Goal: Transaction & Acquisition: Purchase product/service

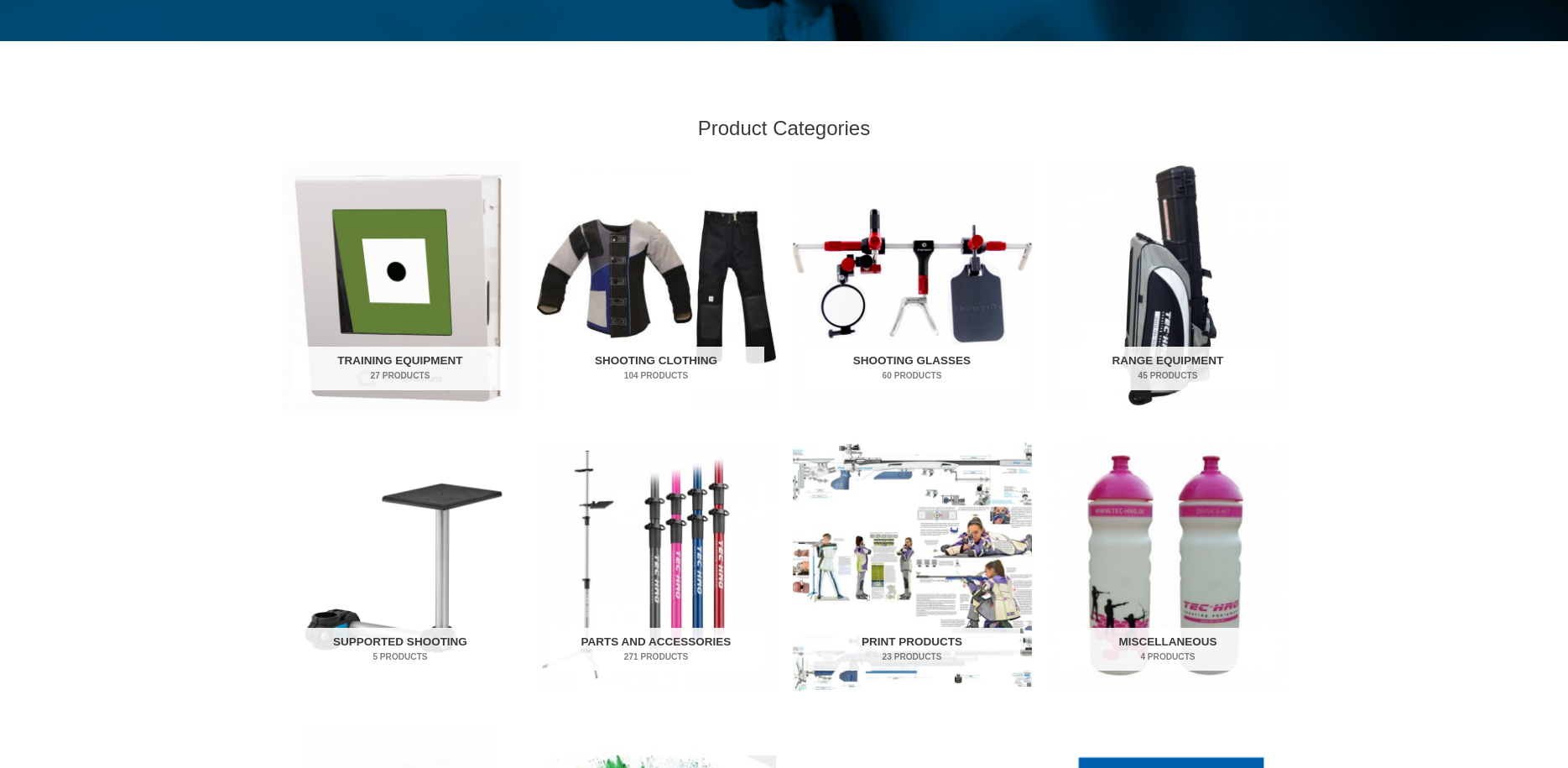
scroll to position [514, 0]
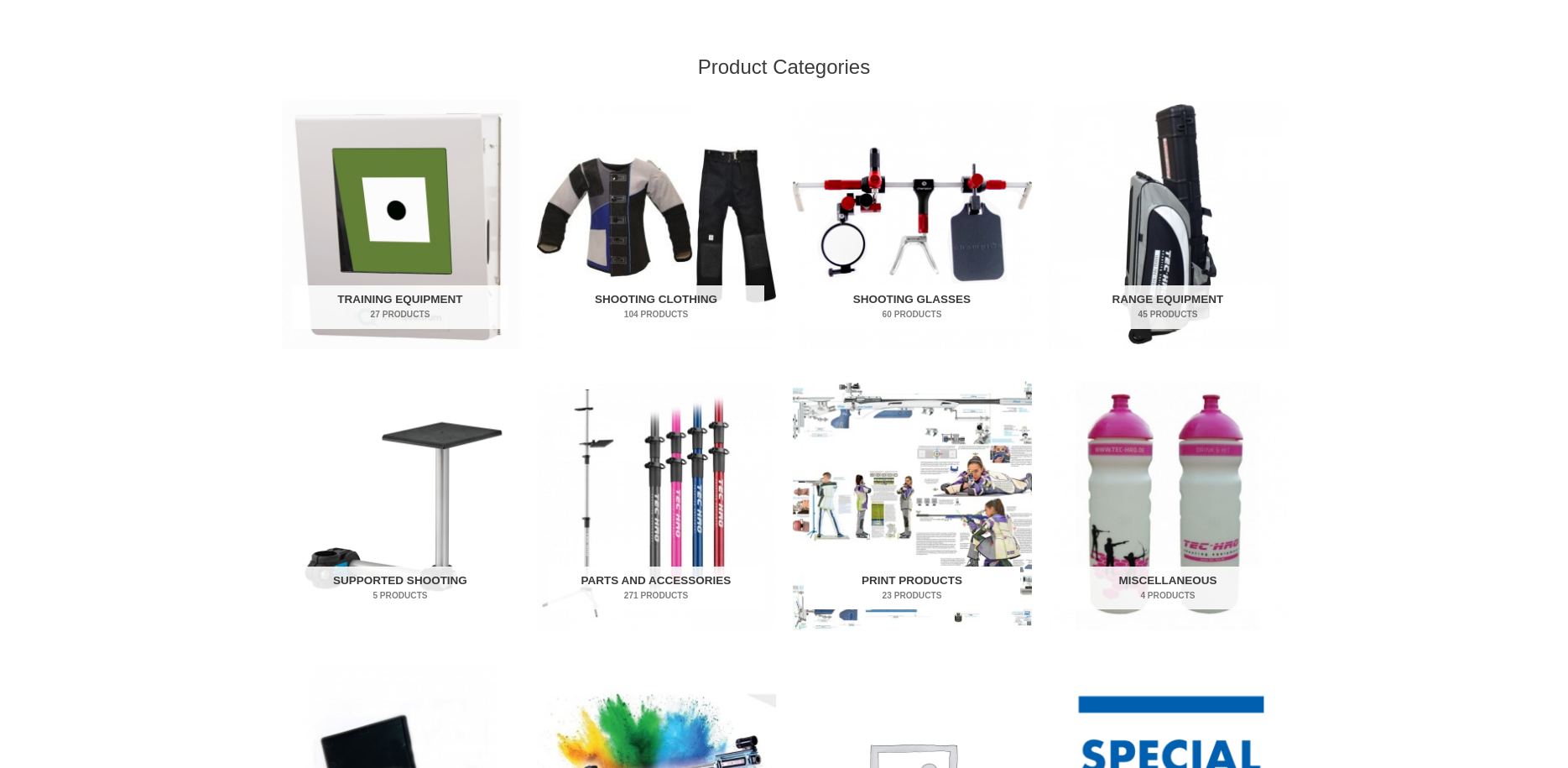
click at [943, 454] on img "Visit product category Print Products" at bounding box center [912, 505] width 239 height 249
click at [1228, 260] on img "Visit product category Range Equipment" at bounding box center [1168, 224] width 239 height 249
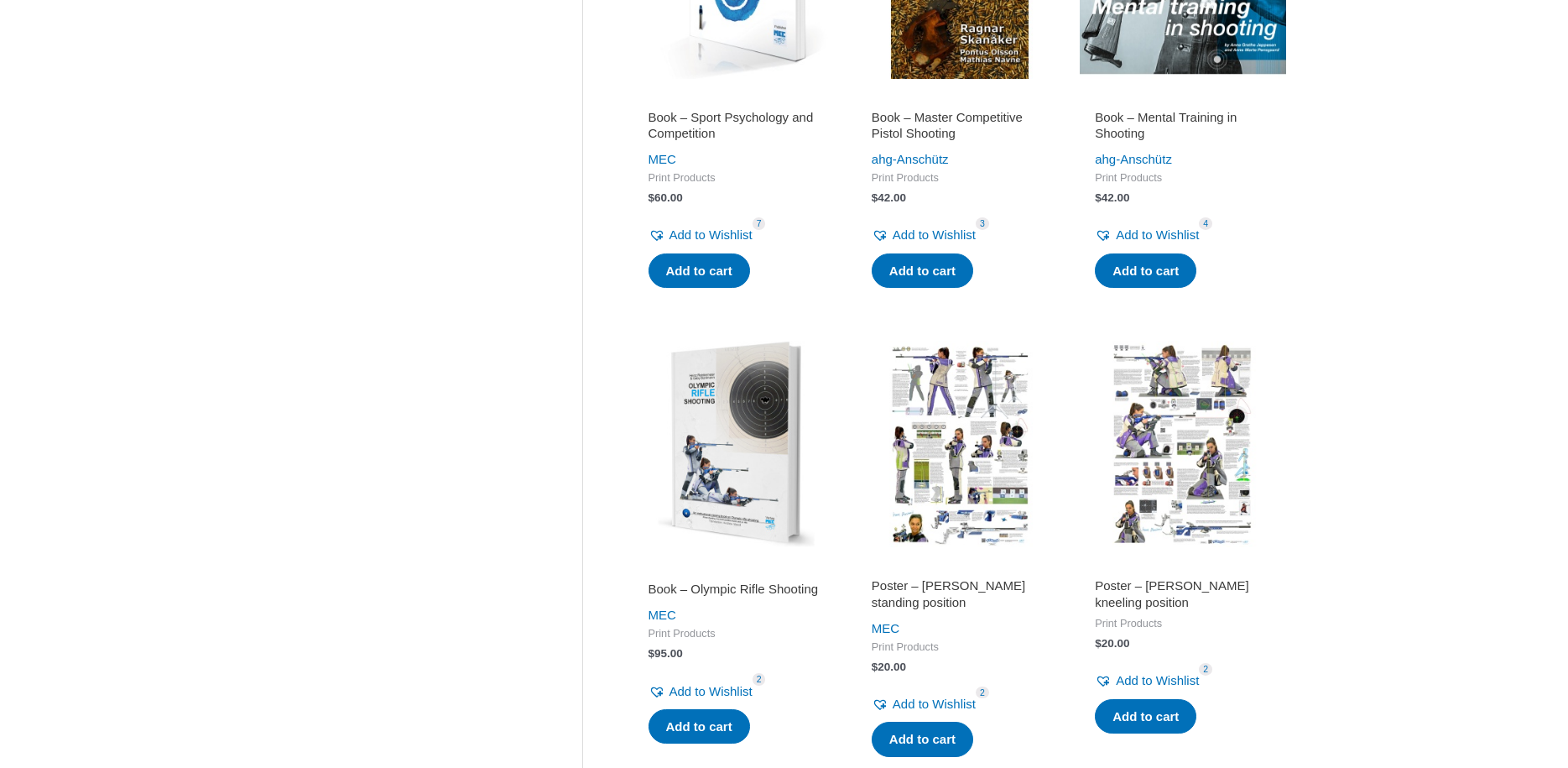
scroll to position [1712, 0]
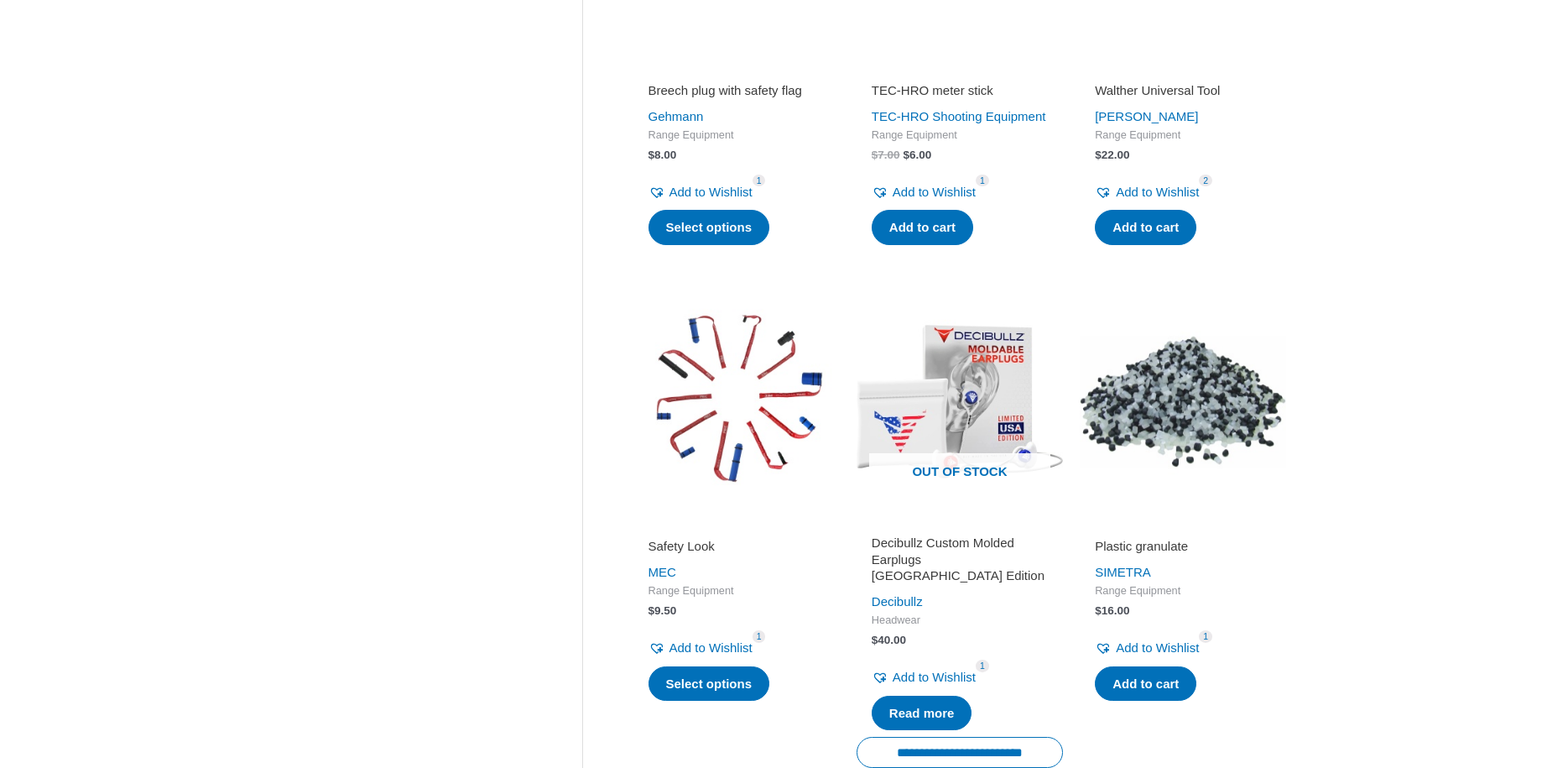
scroll to position [1027, 0]
click at [1385, 435] on div "**********" at bounding box center [784, 483] width 1568 height 2703
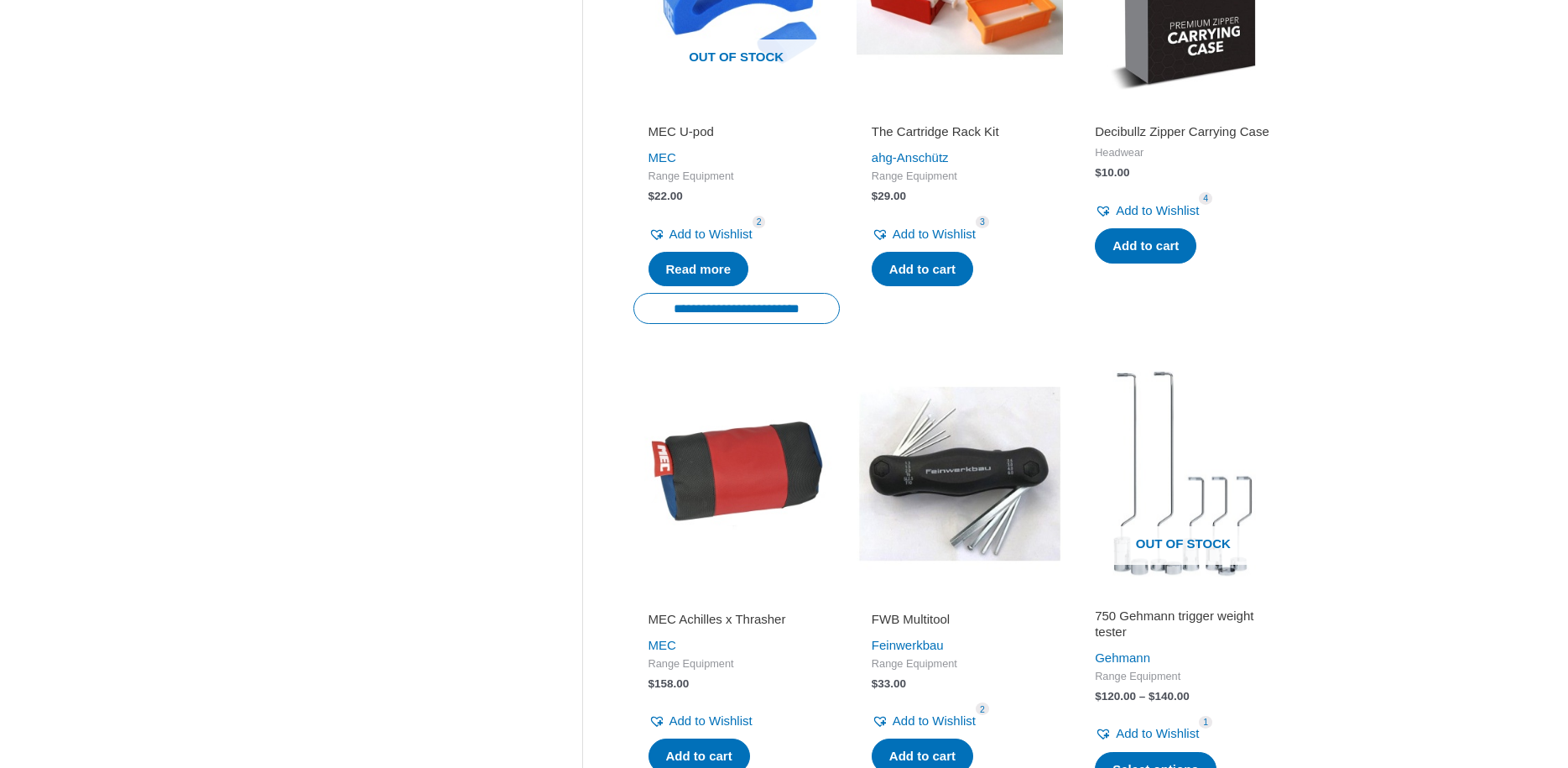
scroll to position [2140, 0]
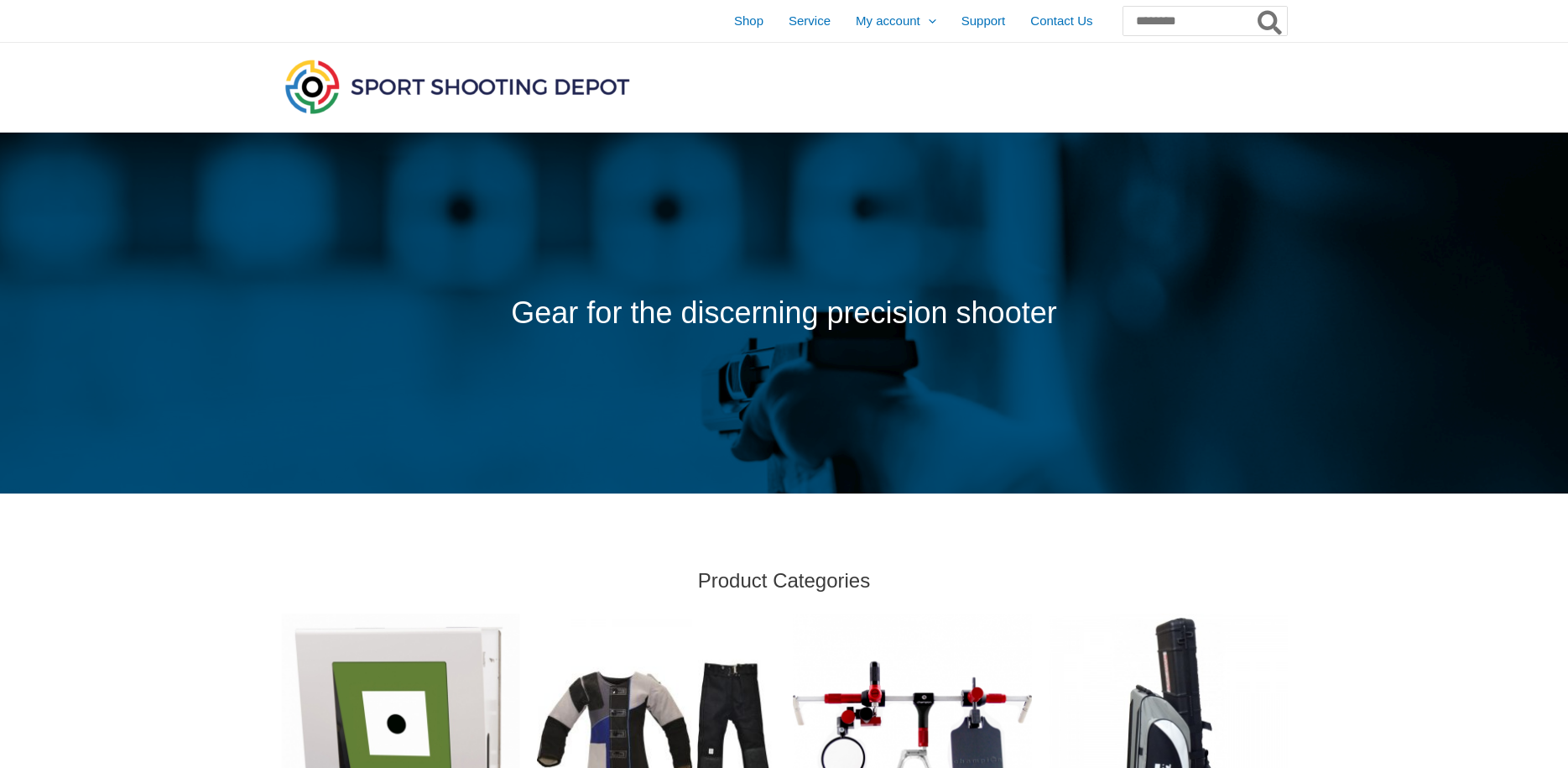
scroll to position [514, 0]
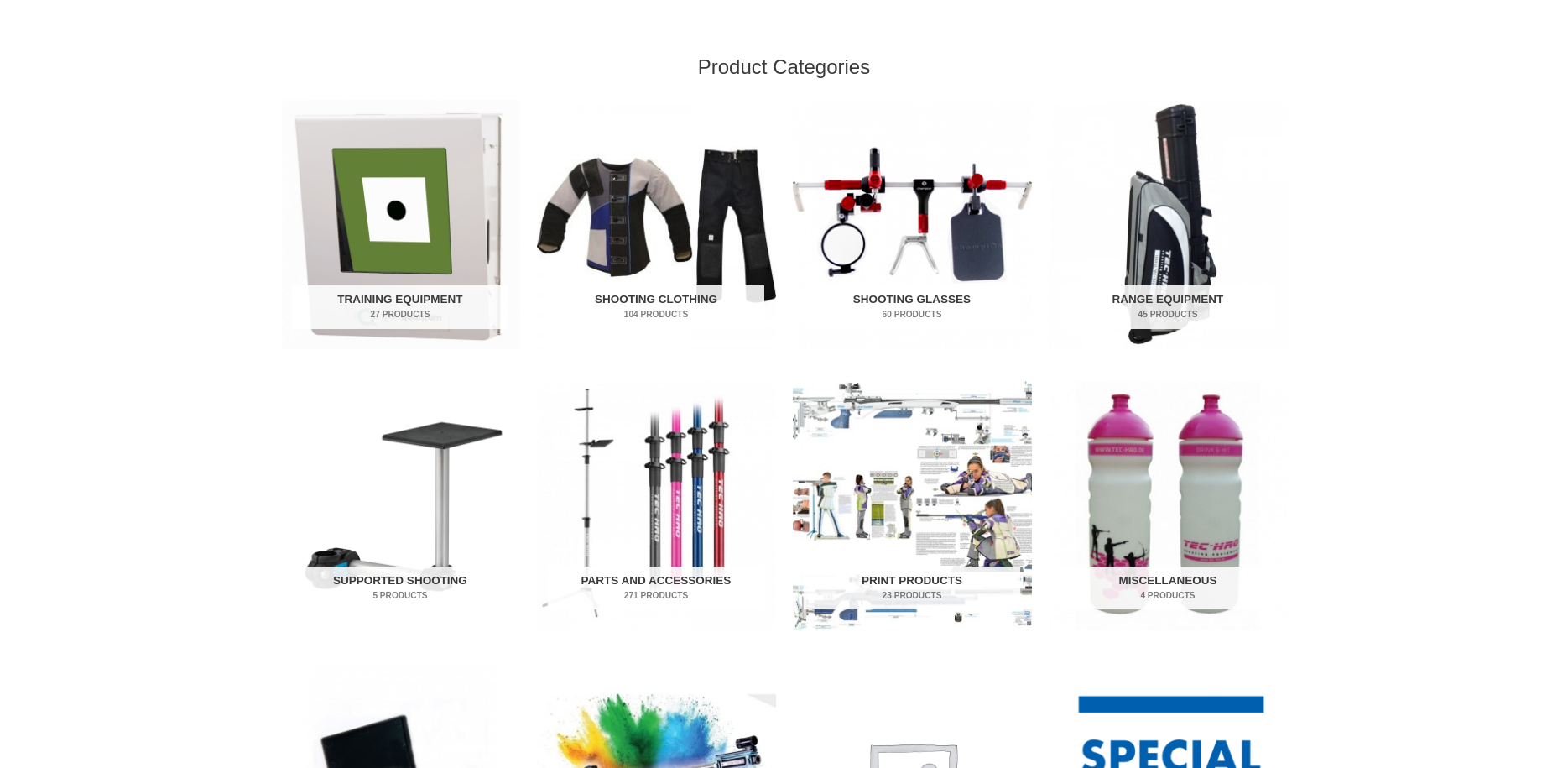
click at [710, 274] on img "Visit product category Shooting Clothing" at bounding box center [656, 224] width 239 height 249
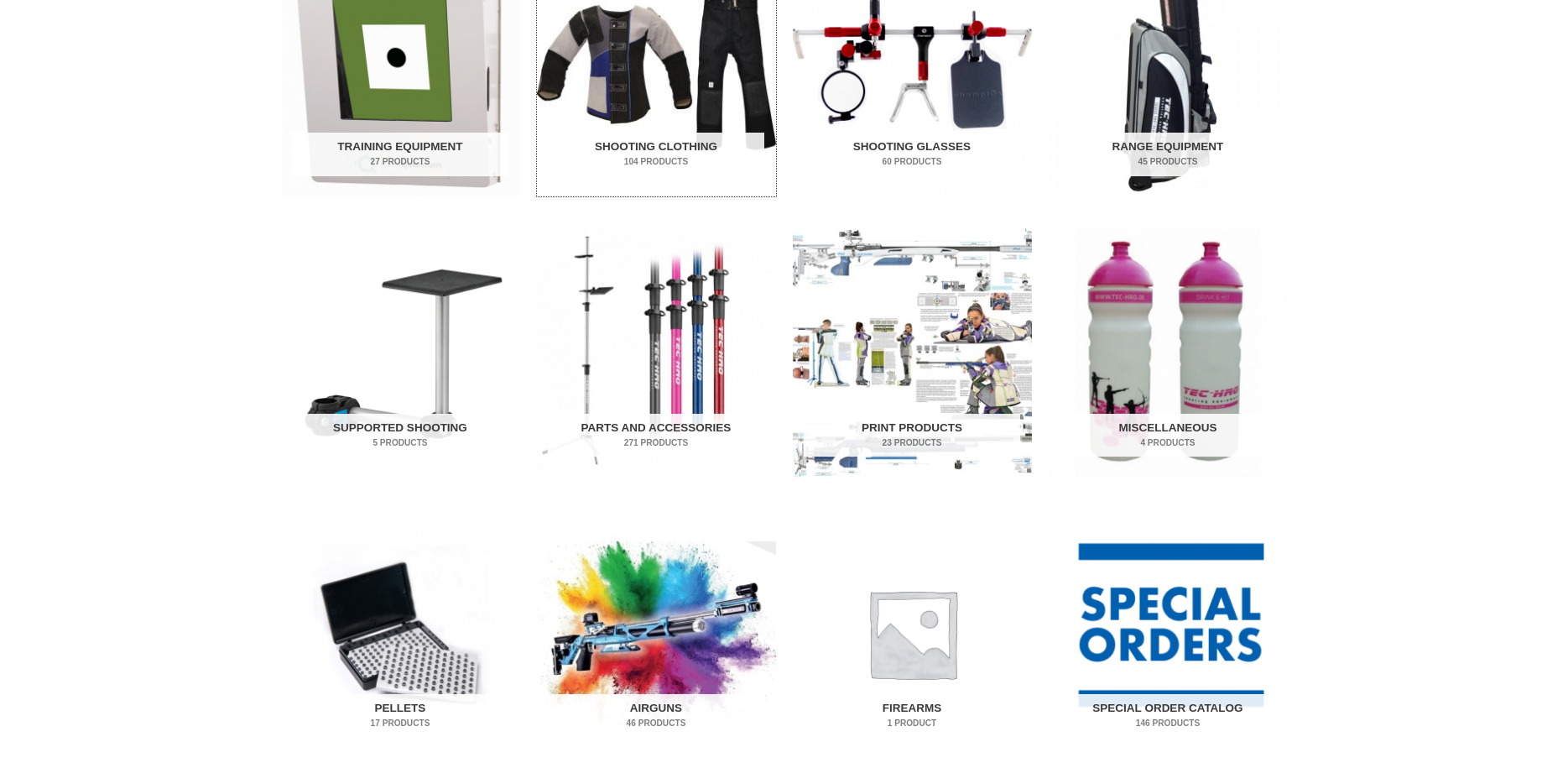
scroll to position [856, 0]
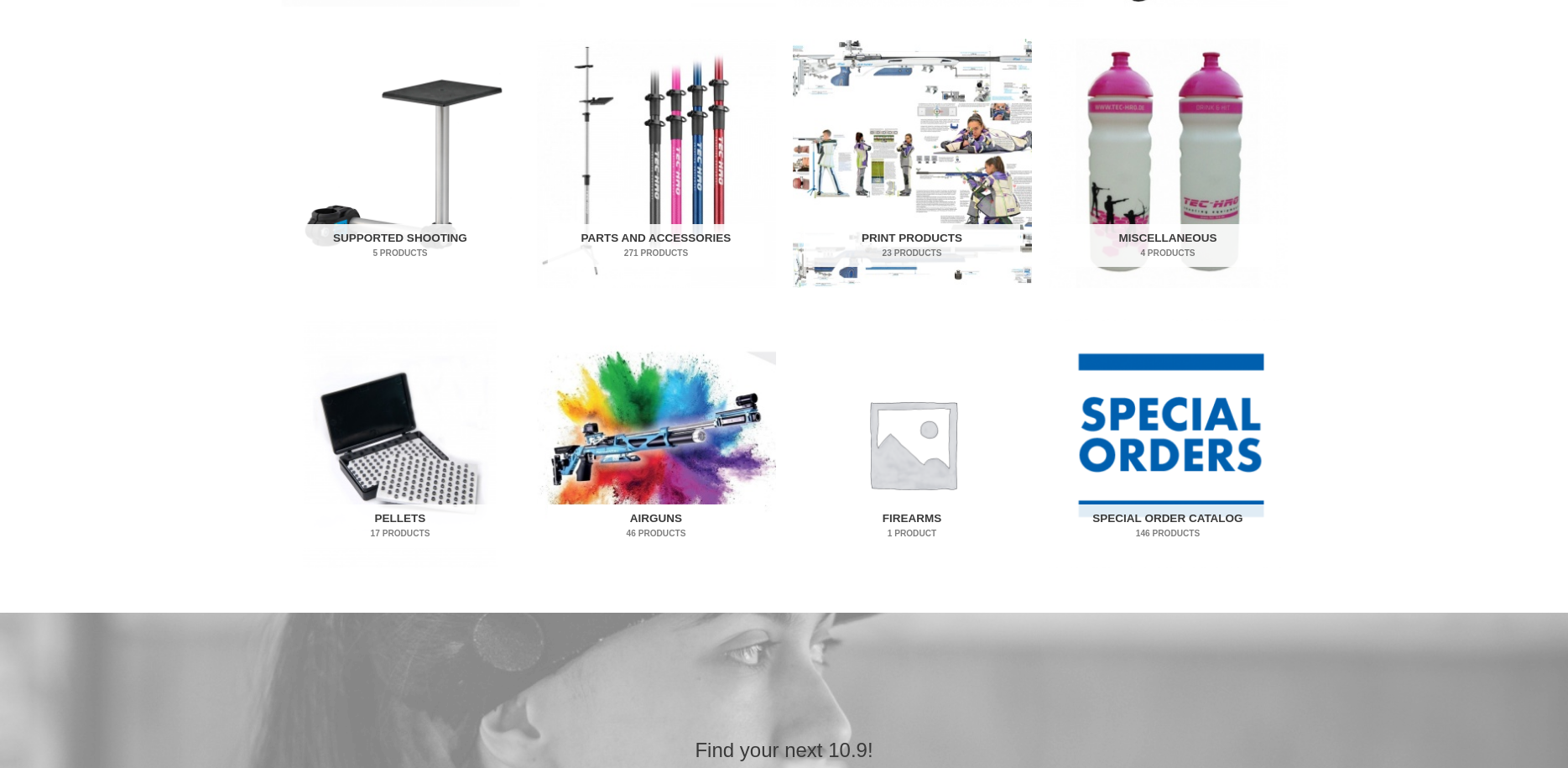
click at [705, 462] on img "Visit product category Airguns" at bounding box center [656, 443] width 239 height 249
click at [1366, 477] on div "Gear for the discerning precision shooter Product Categories Training Equipment…" at bounding box center [784, 557] width 1568 height 2562
click at [955, 486] on img "Visit product category Firearms" at bounding box center [912, 443] width 239 height 249
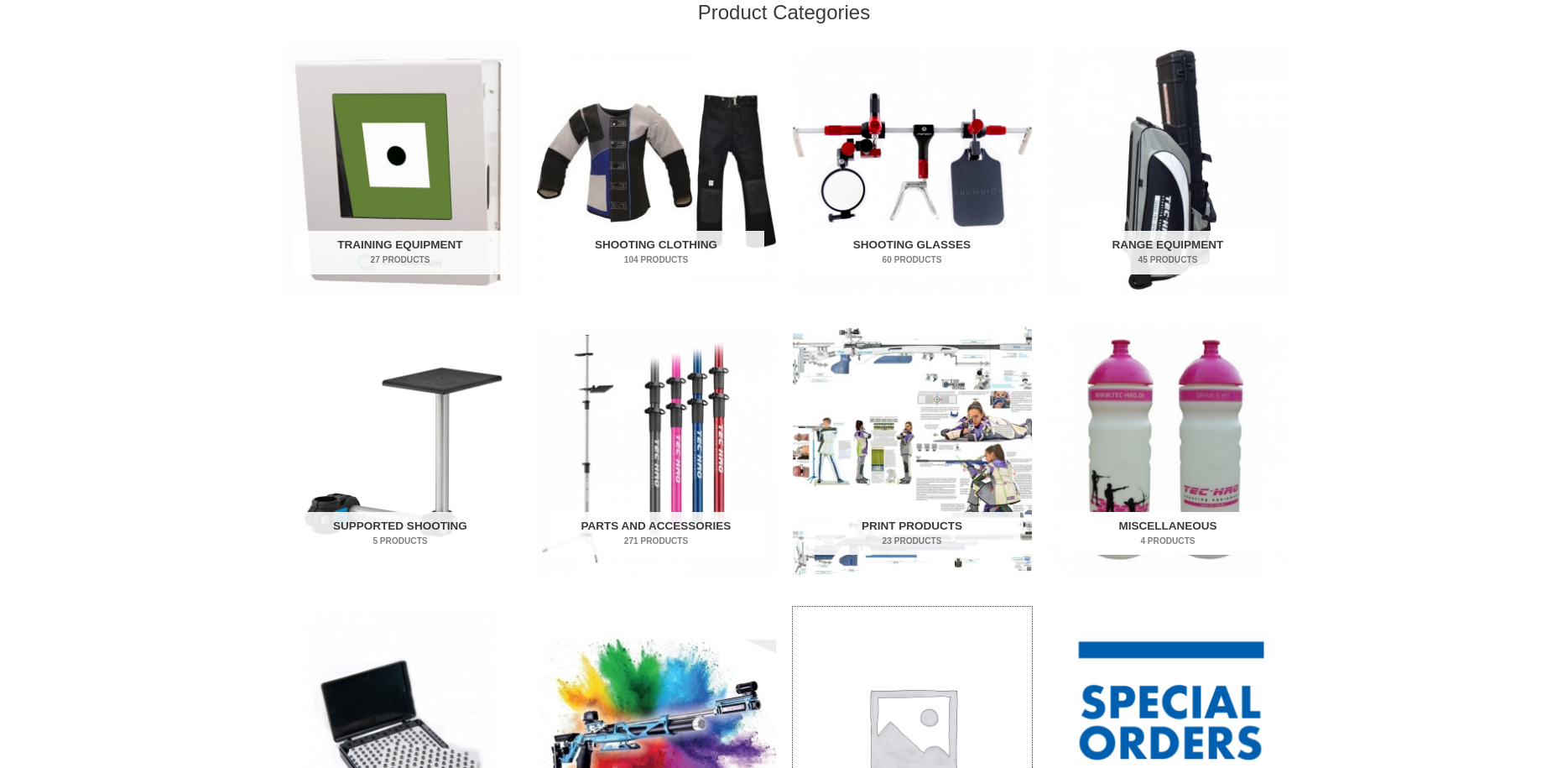
scroll to position [514, 0]
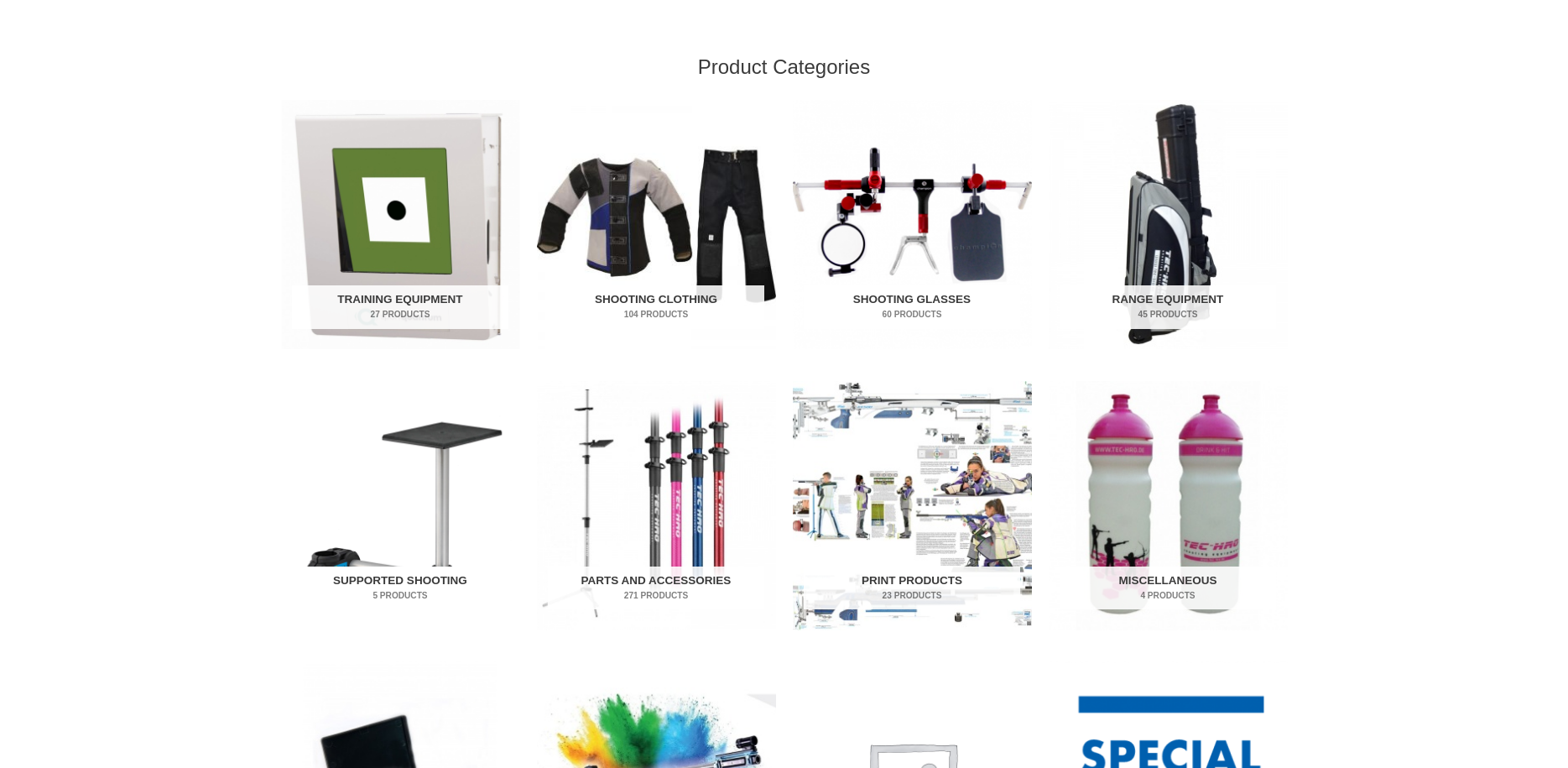
click at [441, 487] on img "Visit product category Supported Shooting" at bounding box center [401, 505] width 239 height 249
click at [453, 282] on img "Visit product category Training Equipment" at bounding box center [401, 224] width 239 height 249
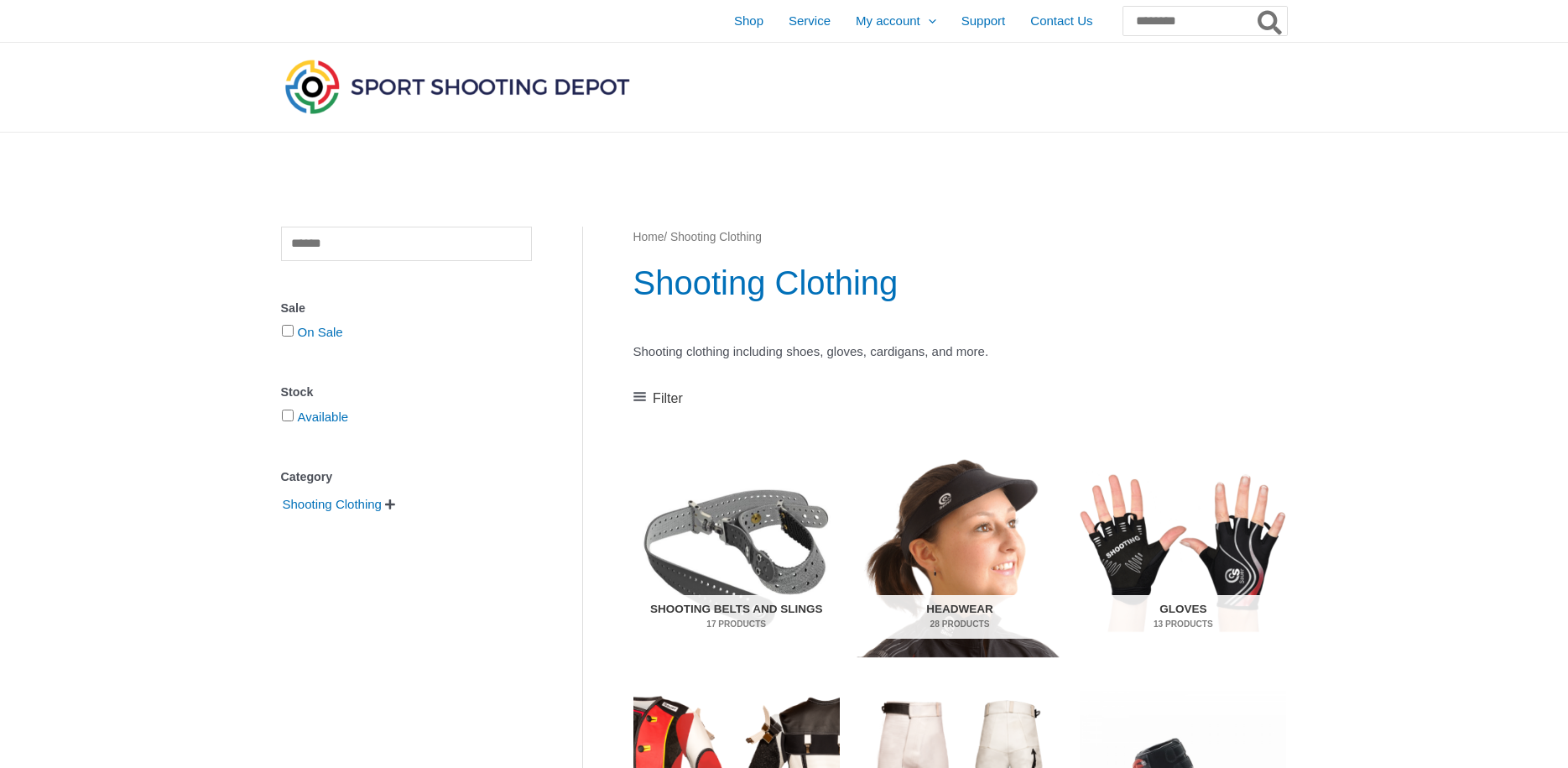
click at [1376, 388] on div "Clear Sale On Sale Stock Available Category Shooting Clothing   Base Layer Fo…" at bounding box center [784, 704] width 1568 height 1090
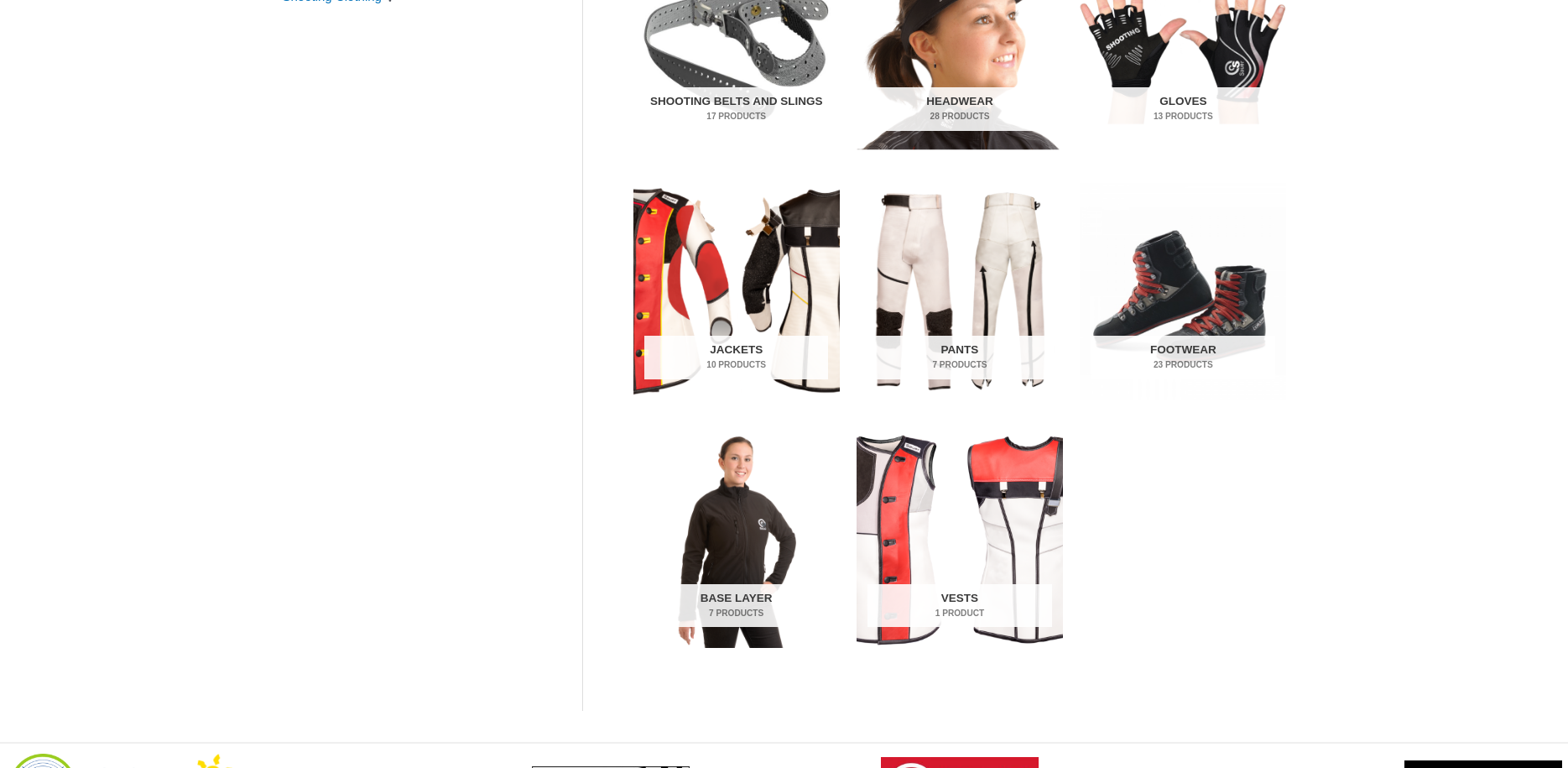
scroll to position [514, 0]
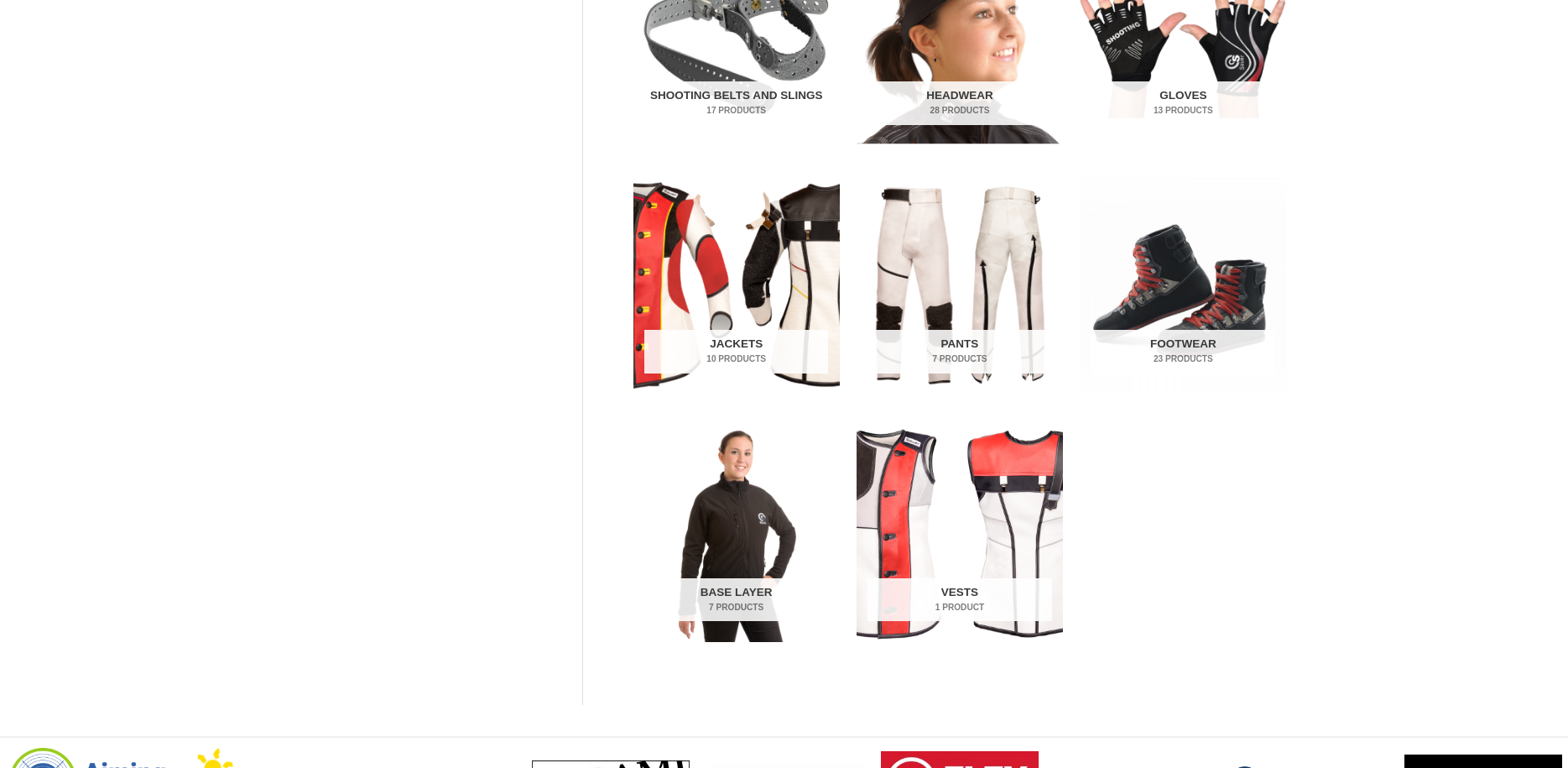
click at [1364, 379] on div "Clear Sale On Sale Stock Available Category Shooting Clothing   Base Layer Fo…" at bounding box center [784, 191] width 1568 height 1090
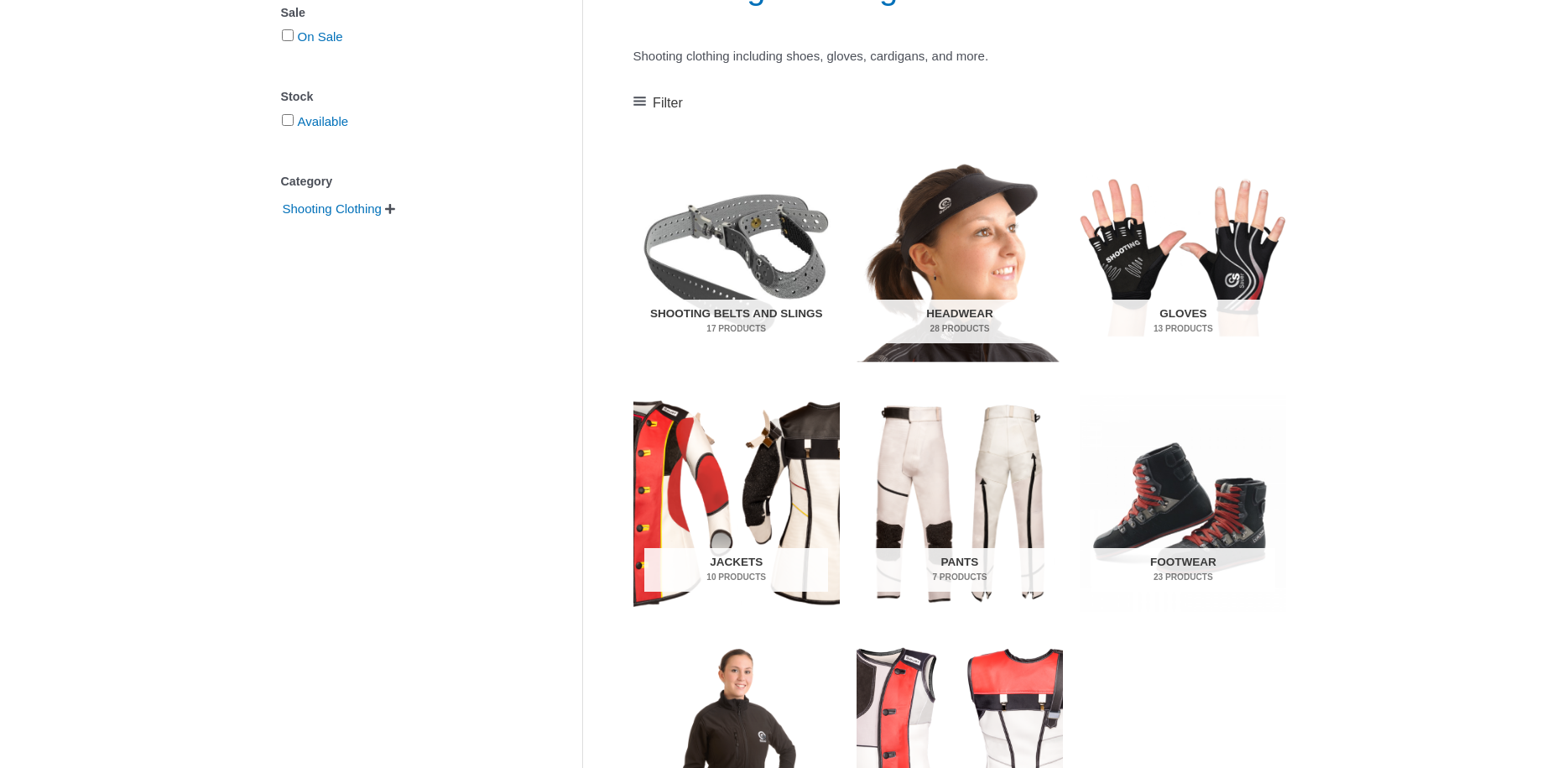
scroll to position [257, 0]
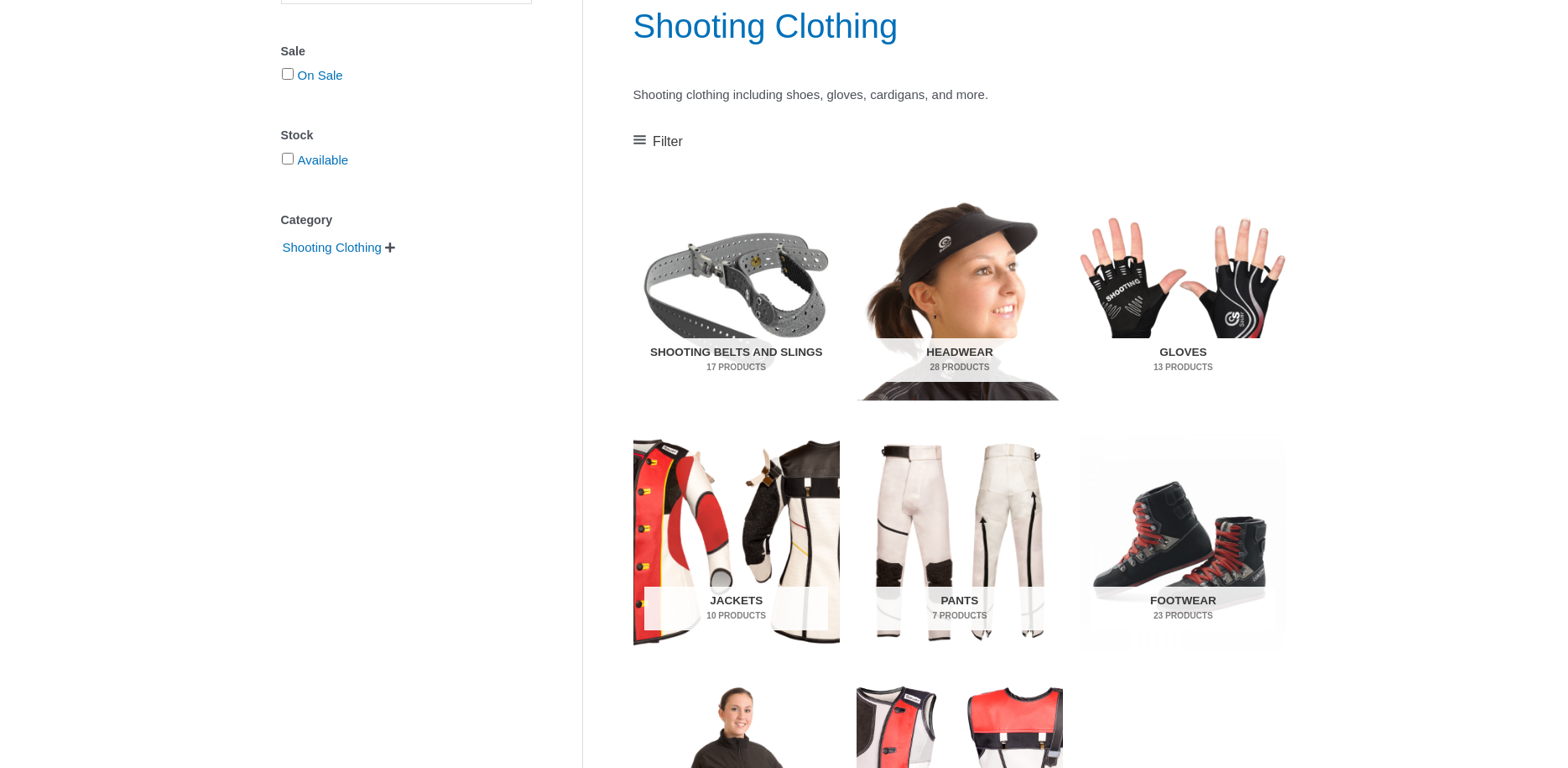
click at [1250, 310] on img "Visit product category Gloves" at bounding box center [1182, 293] width 206 height 217
click at [977, 312] on img "Visit product category Headwear" at bounding box center [959, 293] width 206 height 217
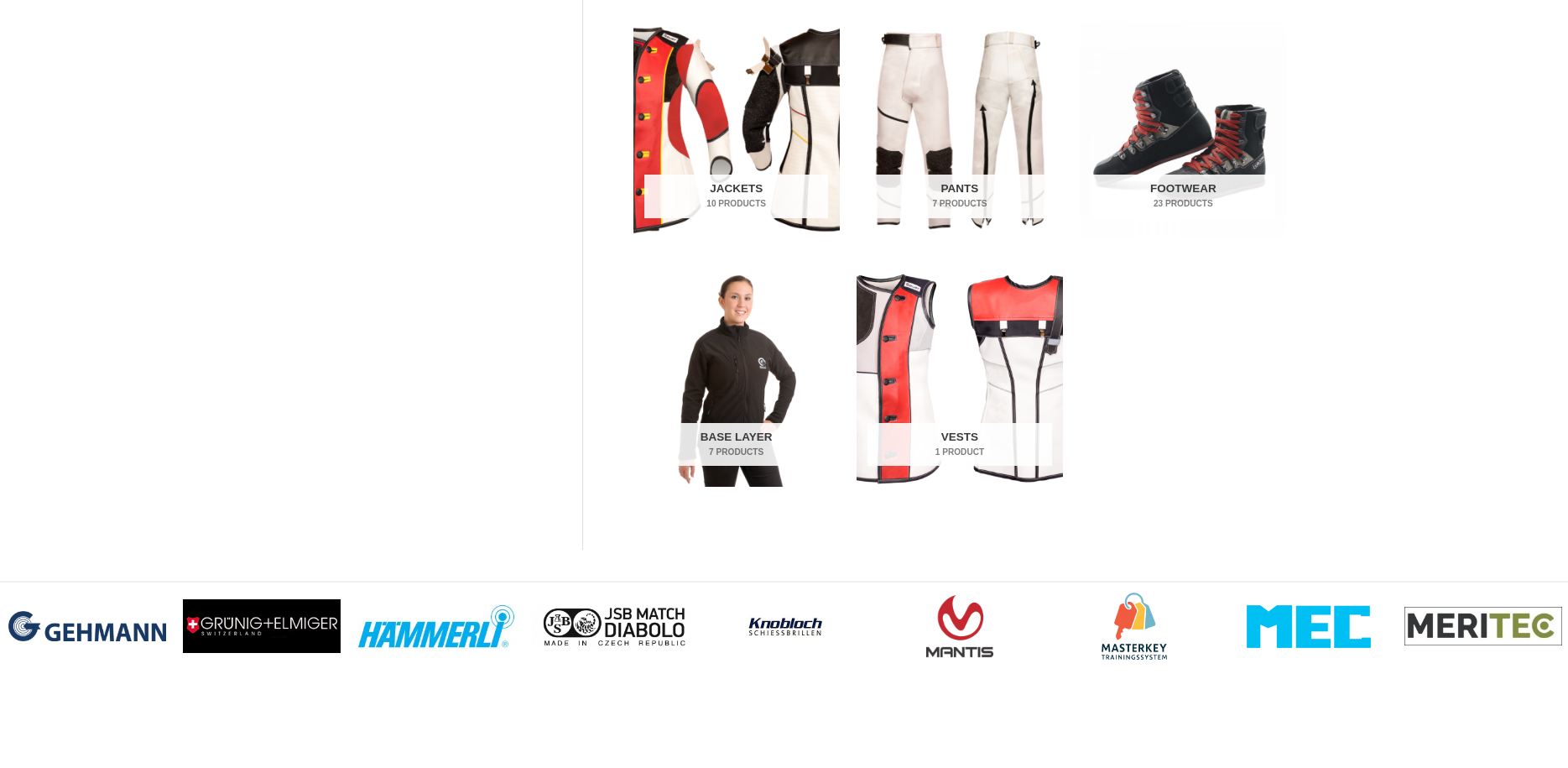
scroll to position [685, 0]
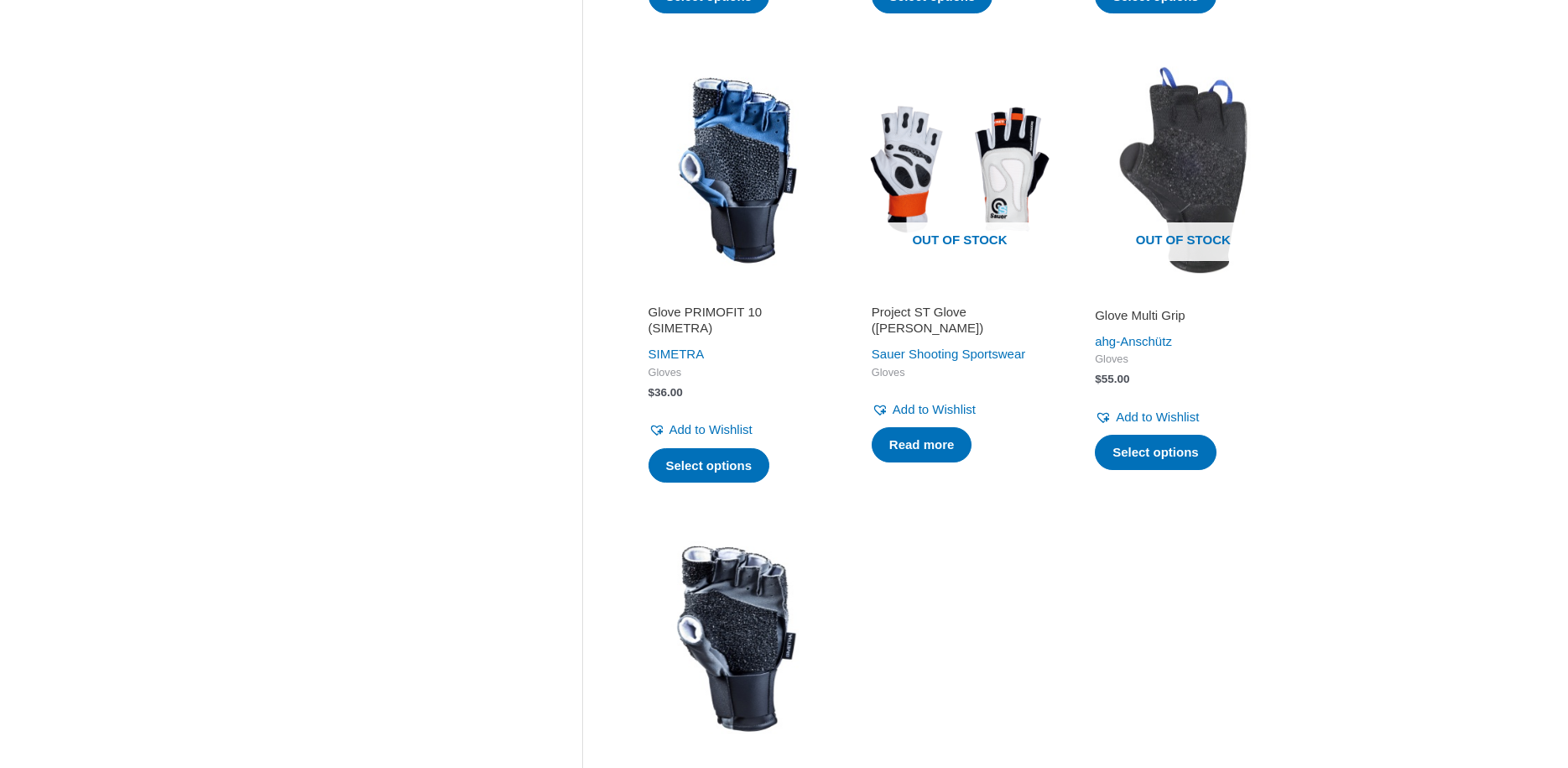
scroll to position [1883, 0]
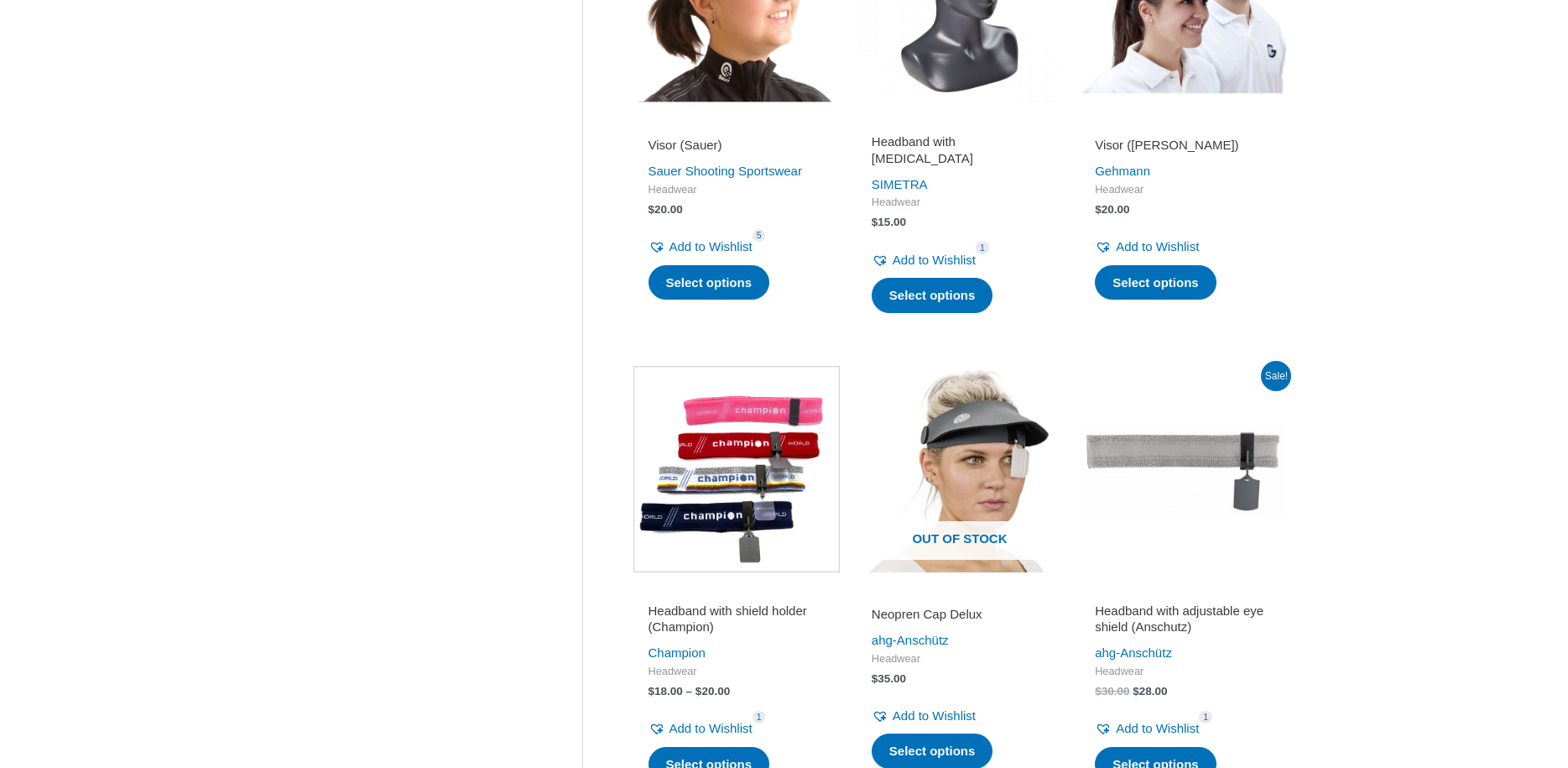
scroll to position [1027, 0]
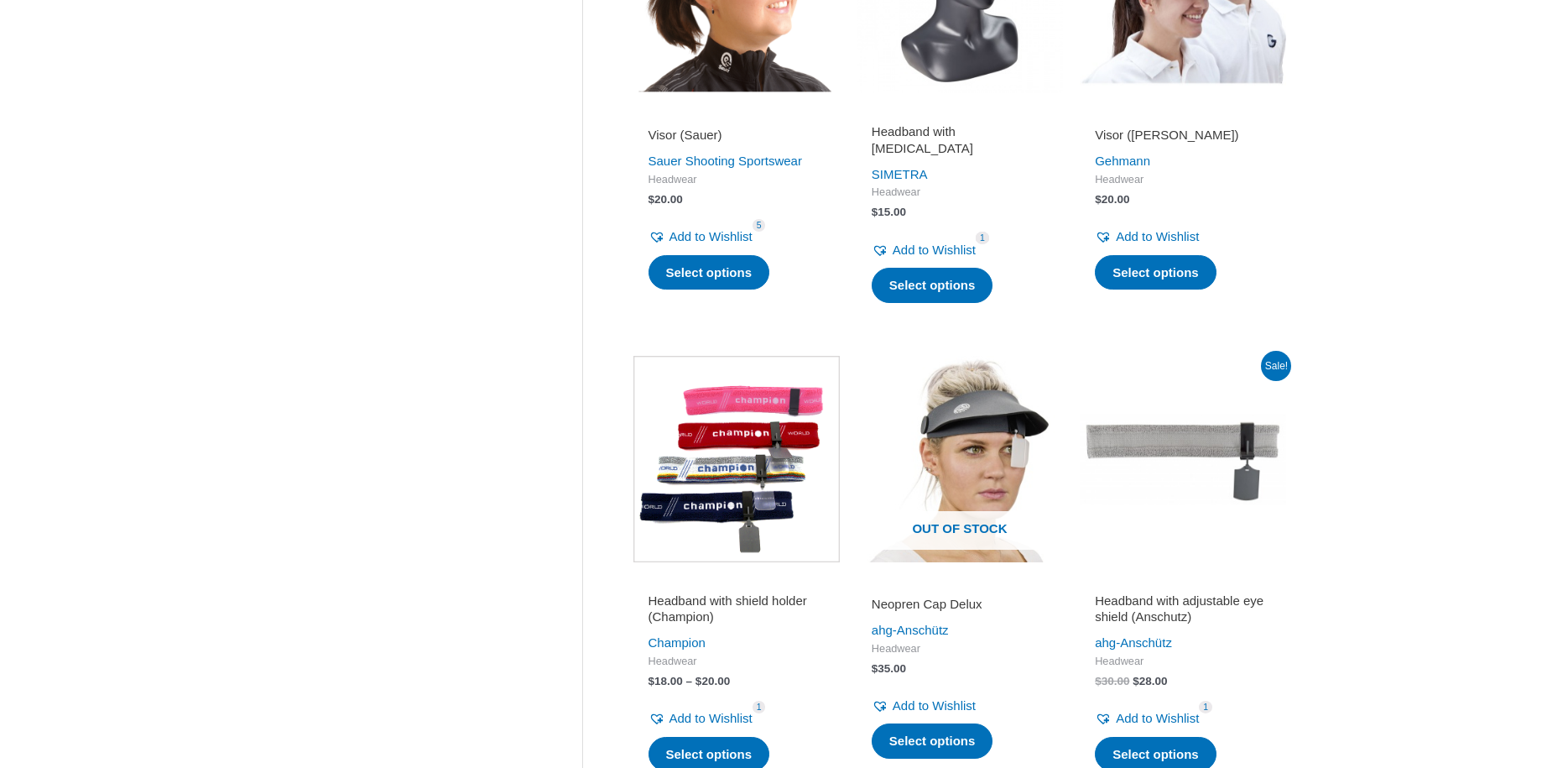
click at [1375, 332] on div "**********" at bounding box center [784, 503] width 1568 height 2744
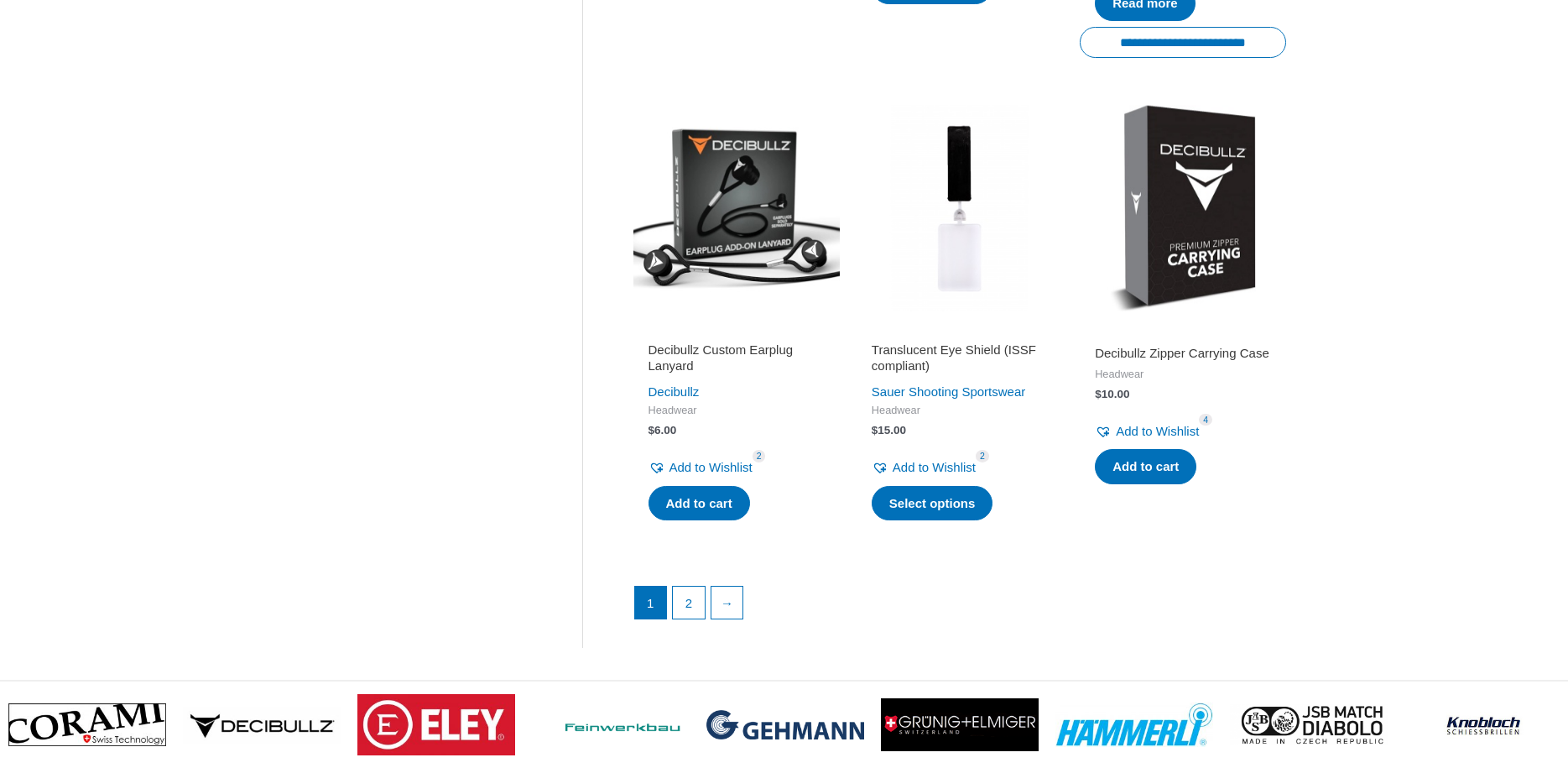
scroll to position [2397, 0]
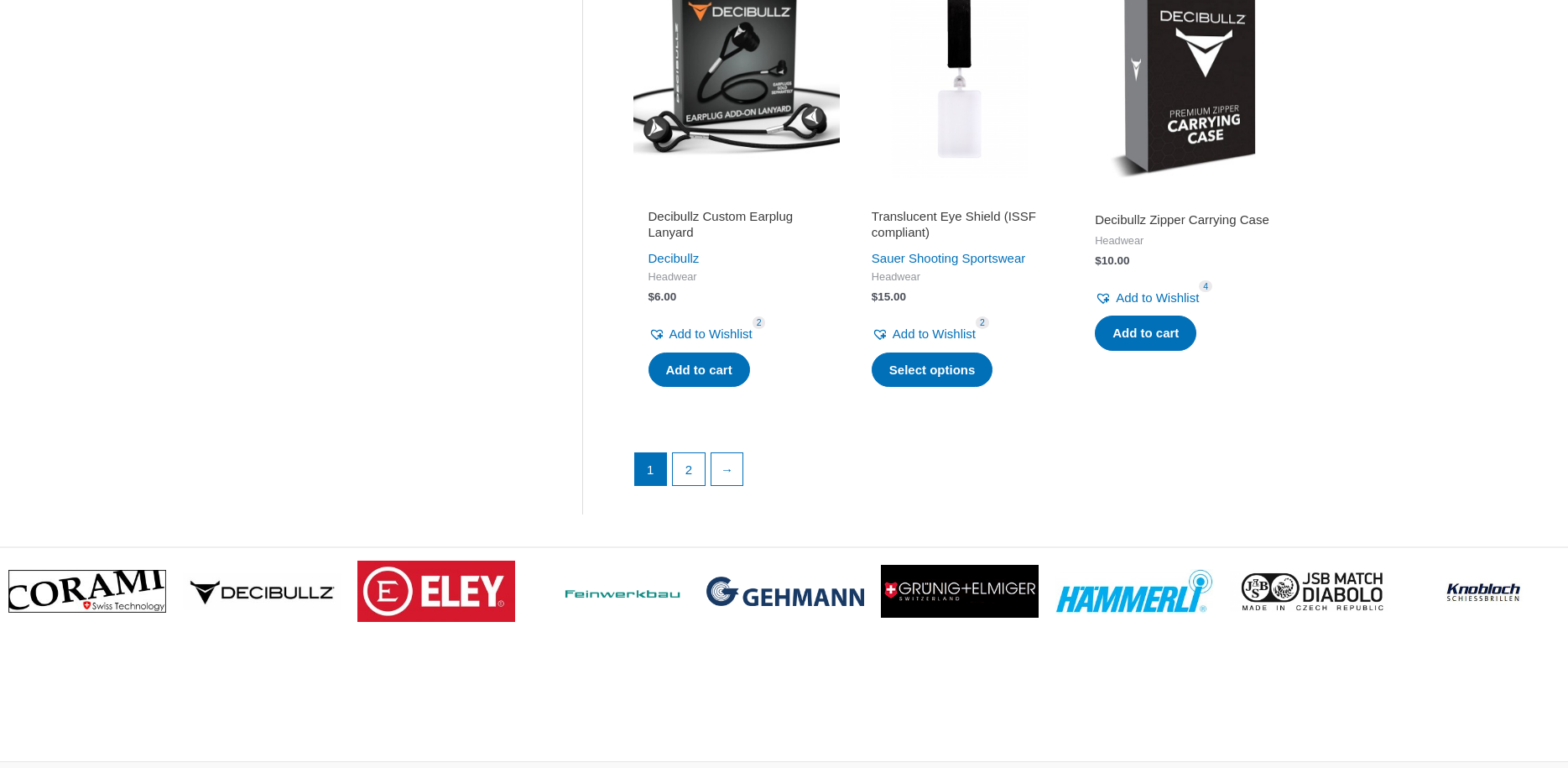
click at [713, 469] on li "→" at bounding box center [727, 469] width 33 height 33
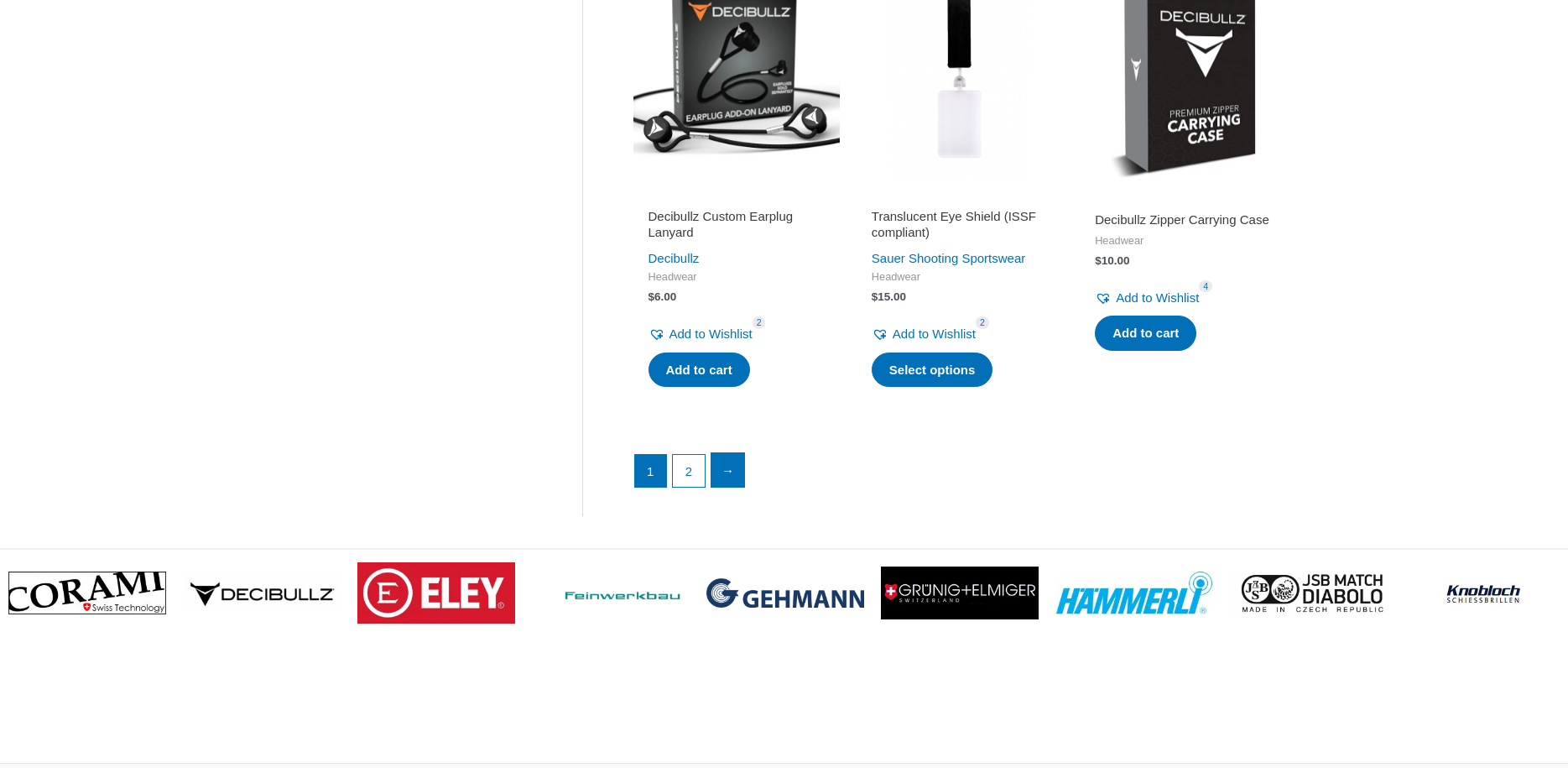
click at [720, 468] on link "→" at bounding box center [728, 470] width 33 height 33
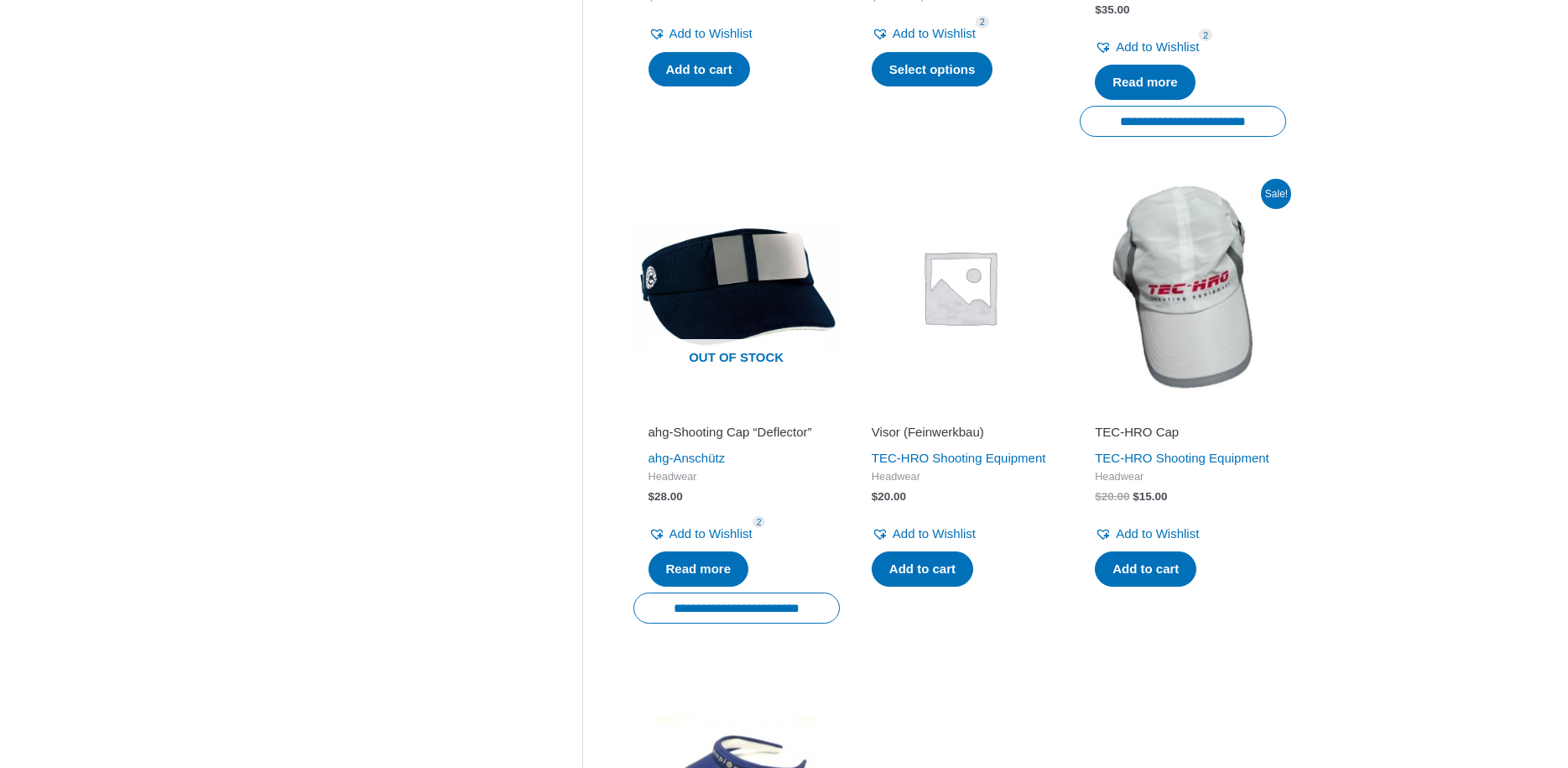
scroll to position [1798, 0]
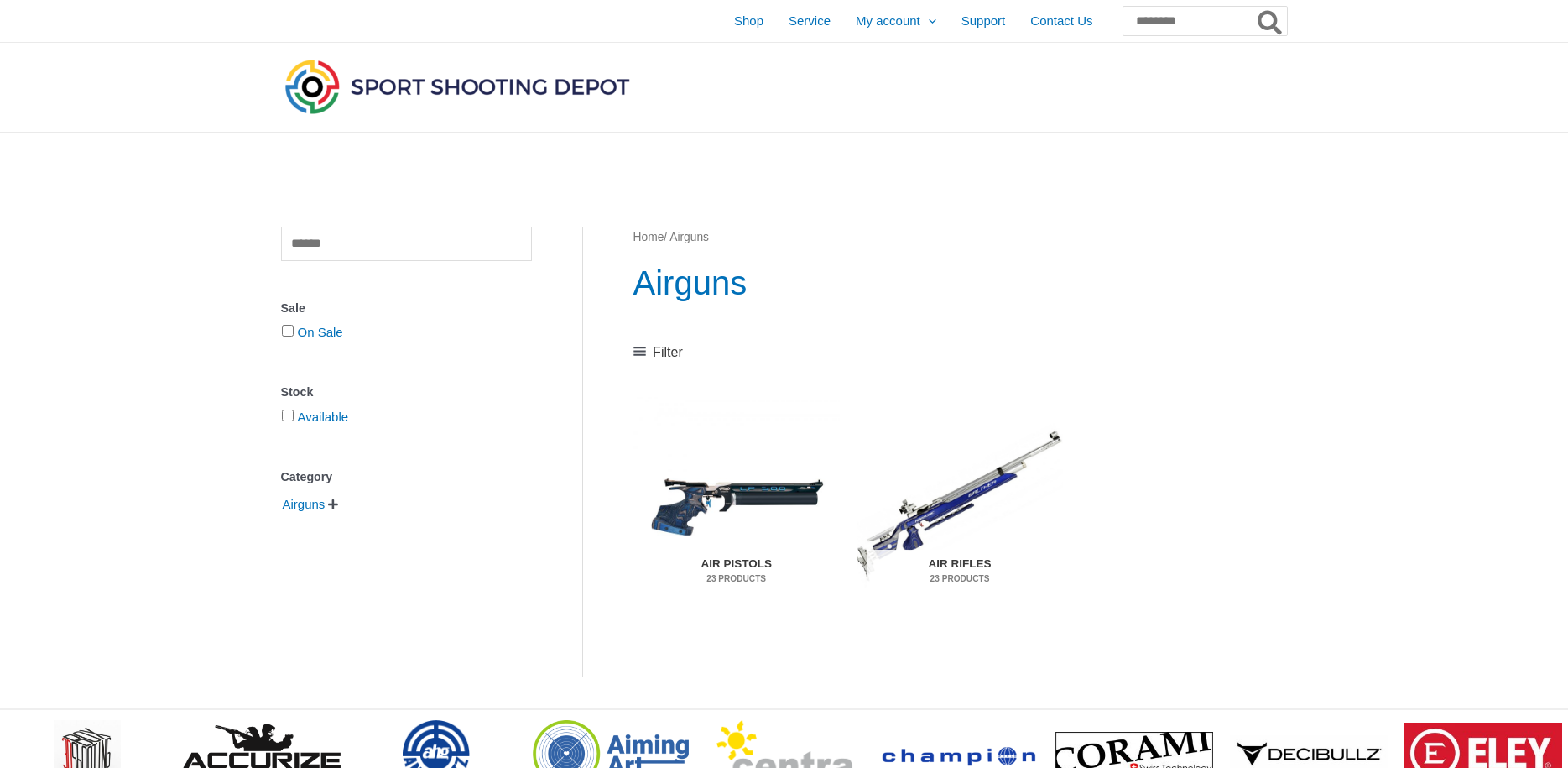
click at [815, 488] on img "Visit product category Air Pistols" at bounding box center [736, 505] width 206 height 217
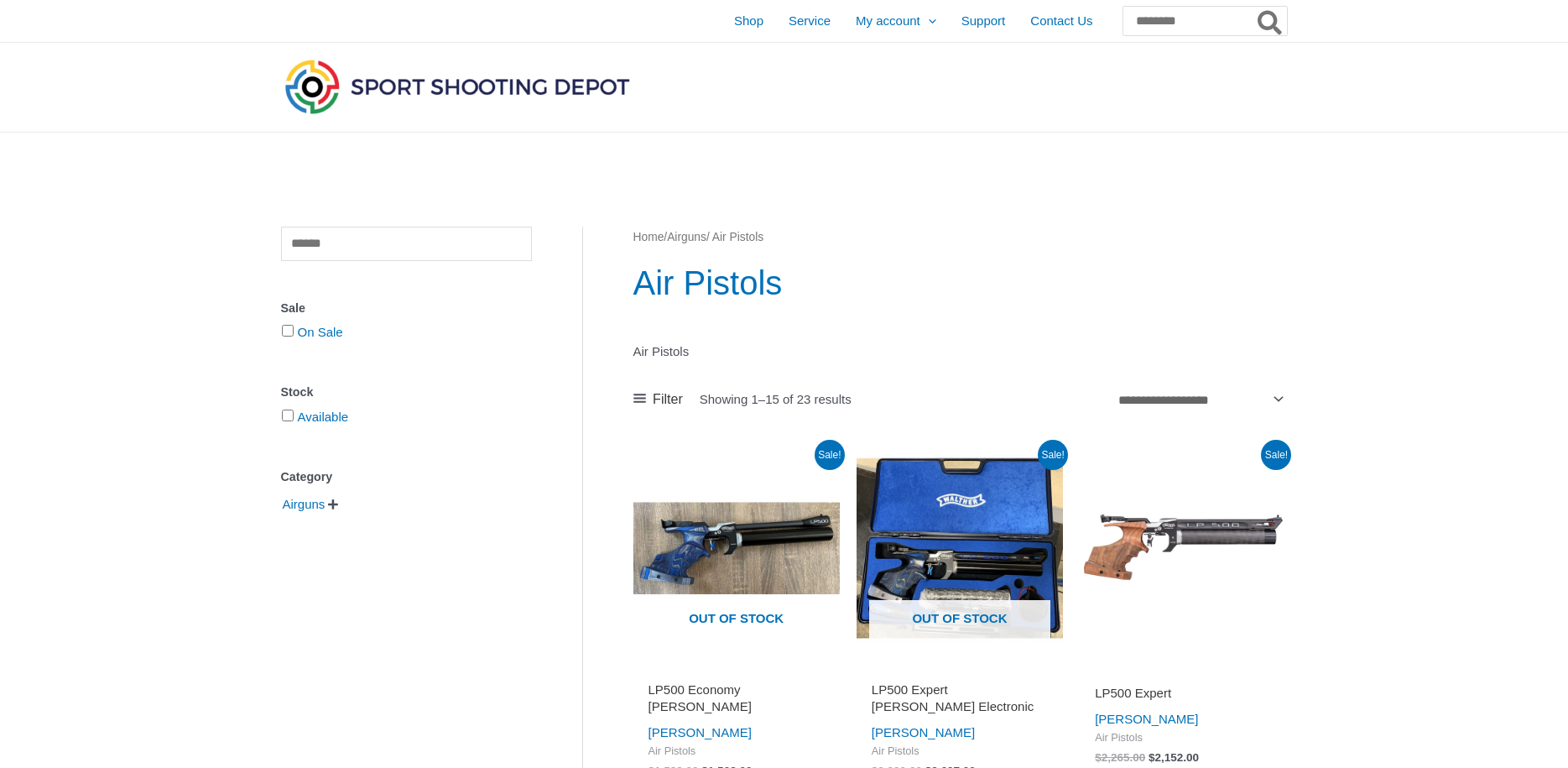
scroll to position [171, 0]
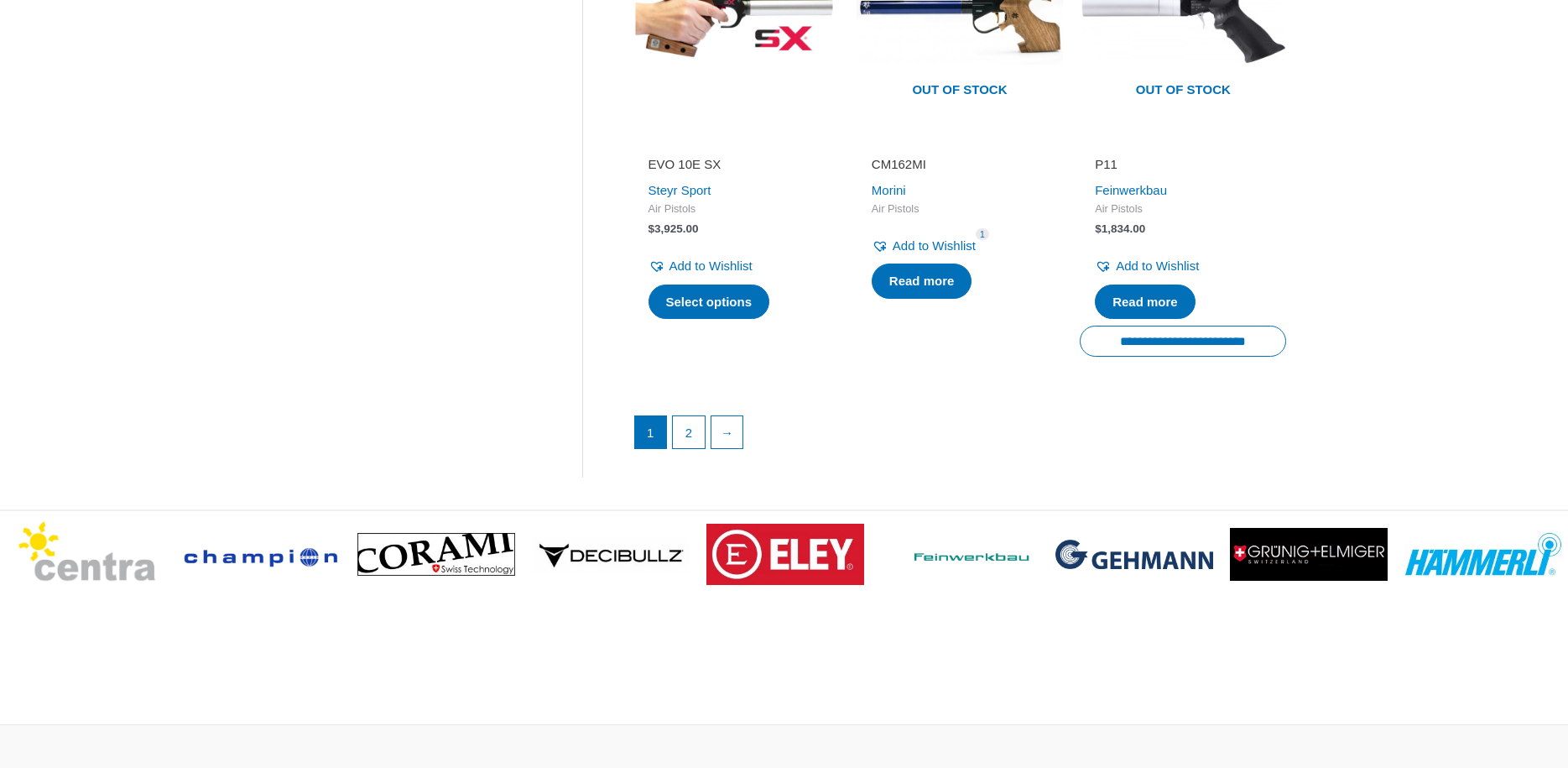
scroll to position [2483, 0]
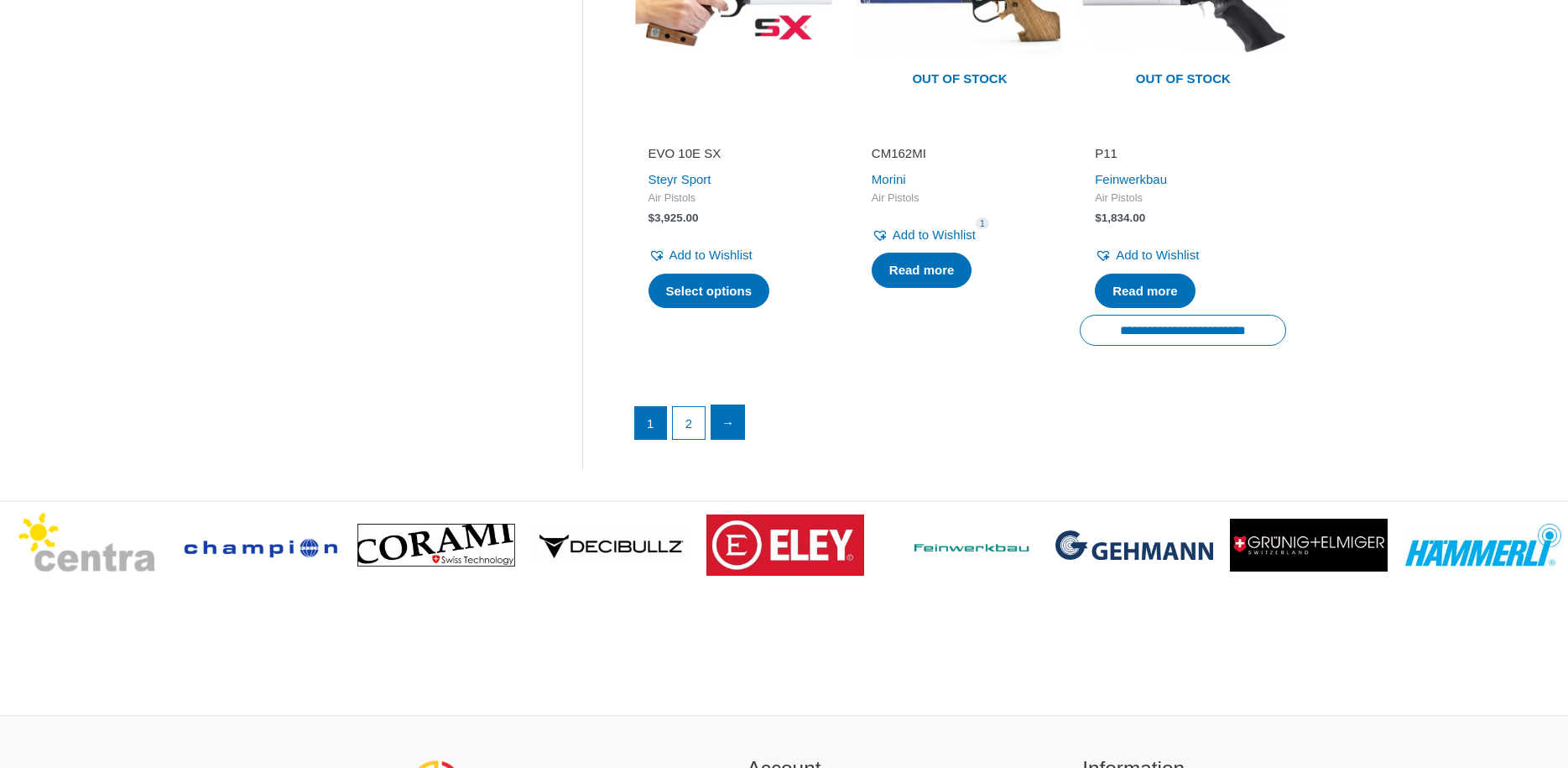
click at [735, 415] on link "→" at bounding box center [728, 422] width 33 height 33
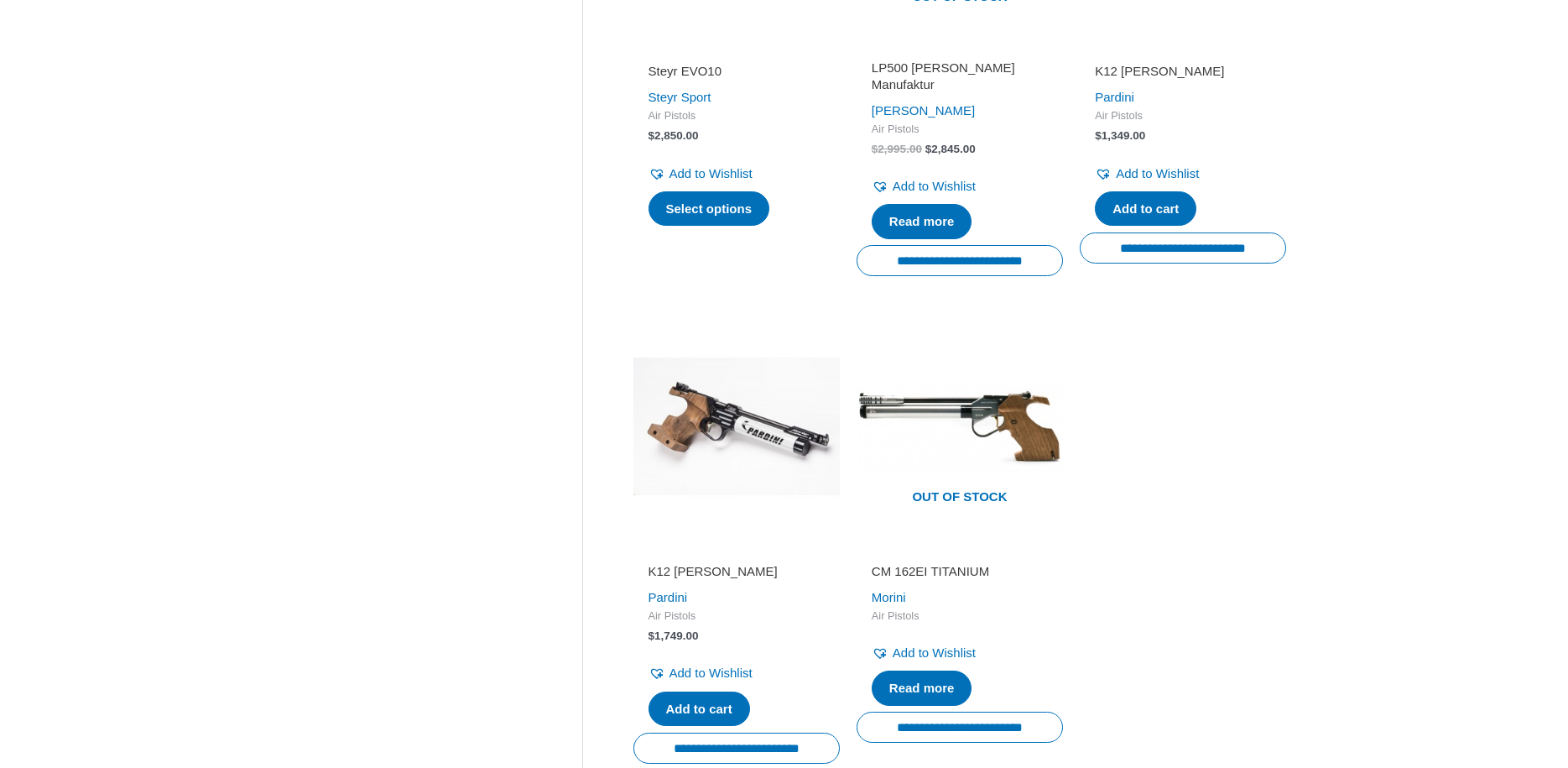
scroll to position [1027, 0]
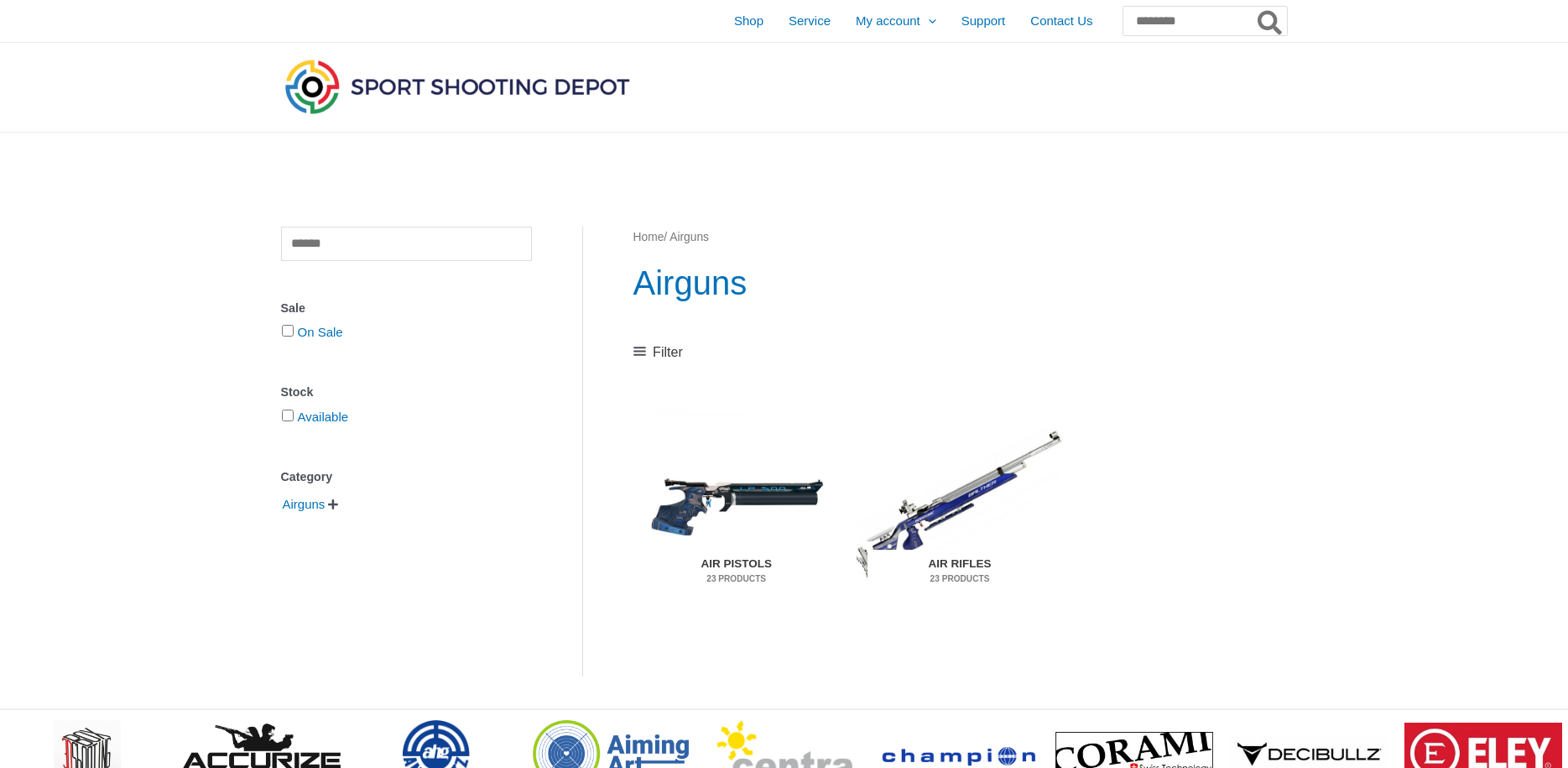
click at [991, 492] on img "Visit product category Air Rifles" at bounding box center [959, 505] width 206 height 217
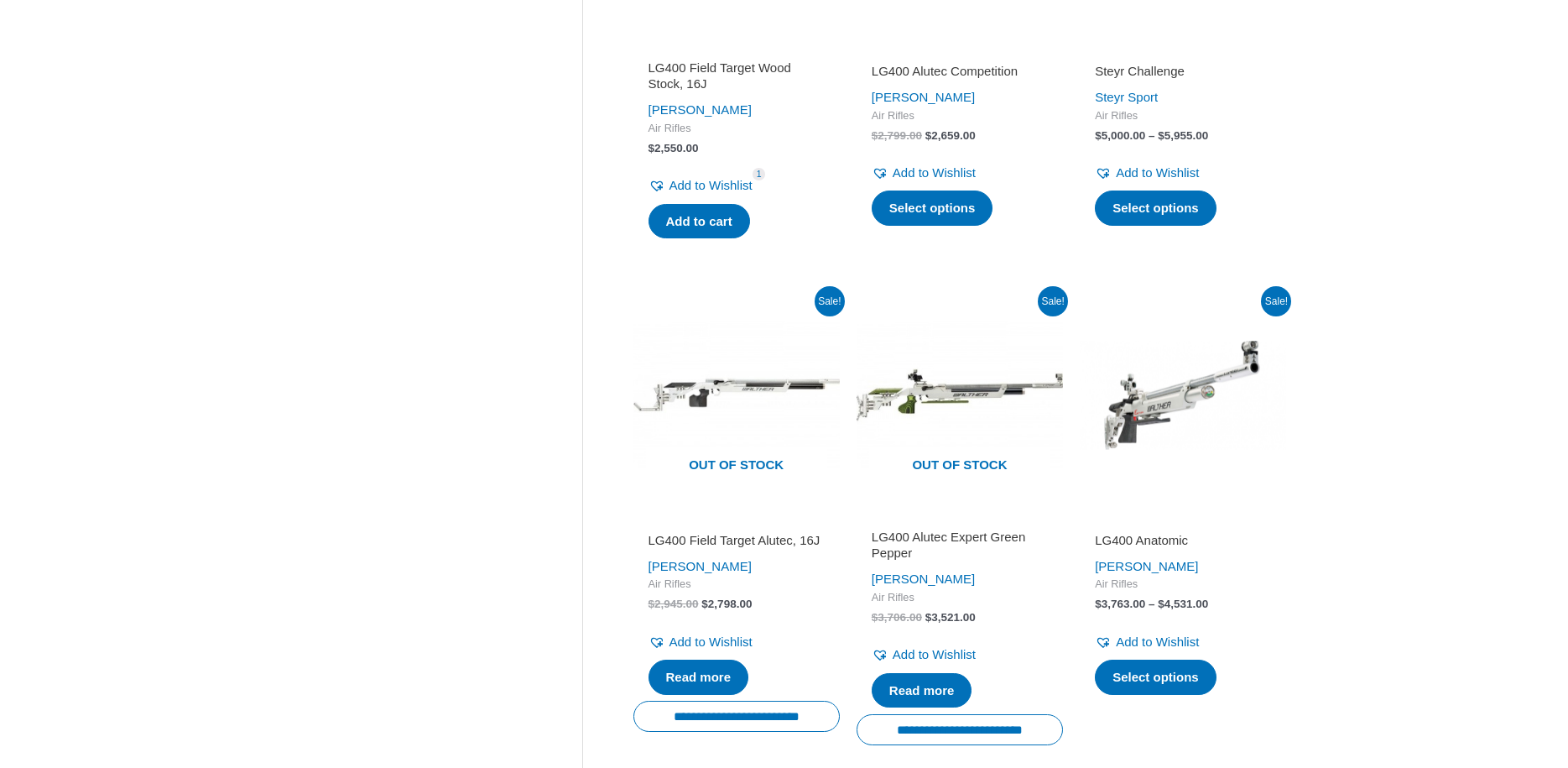
scroll to position [1627, 0]
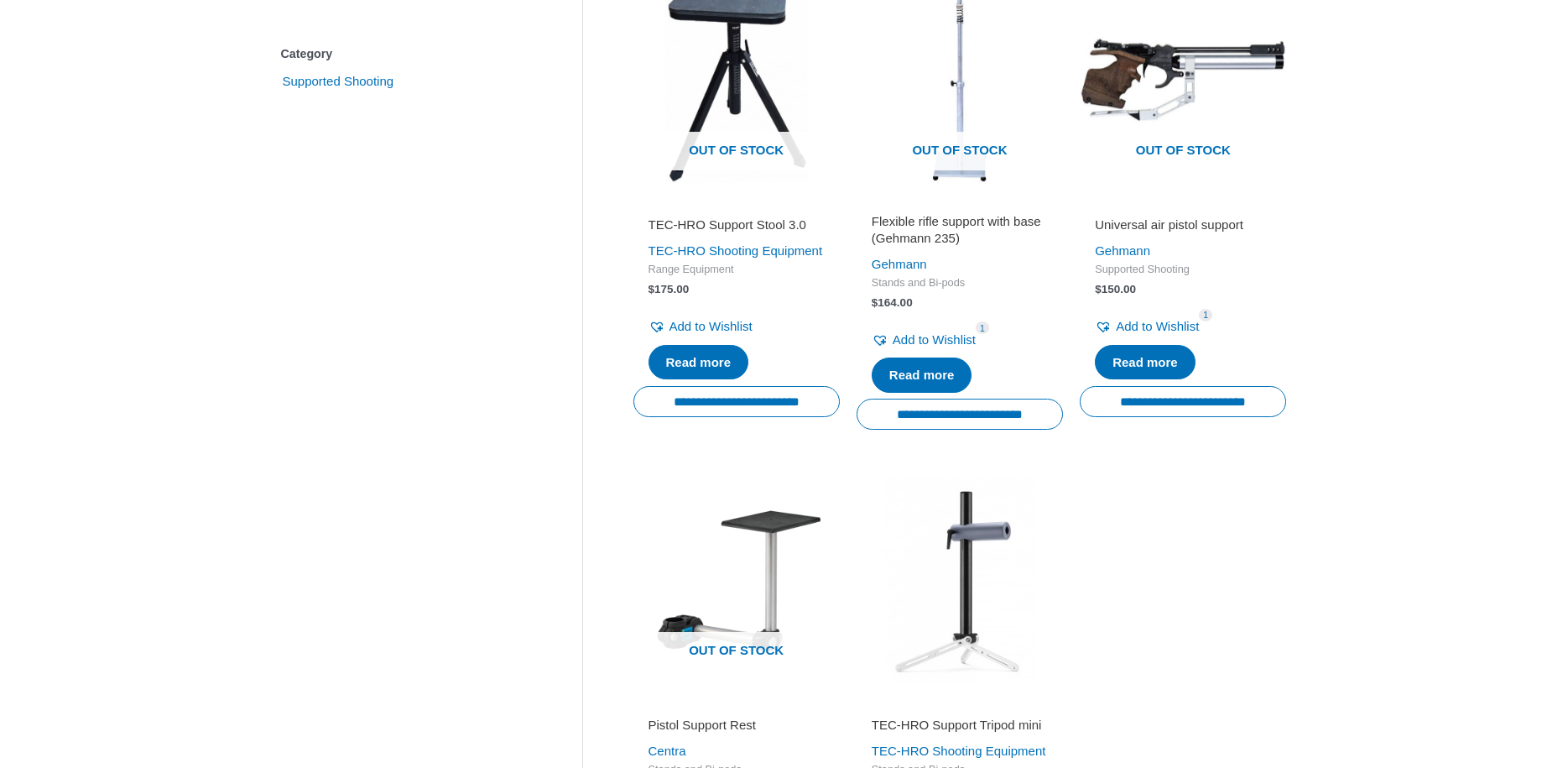
scroll to position [428, 0]
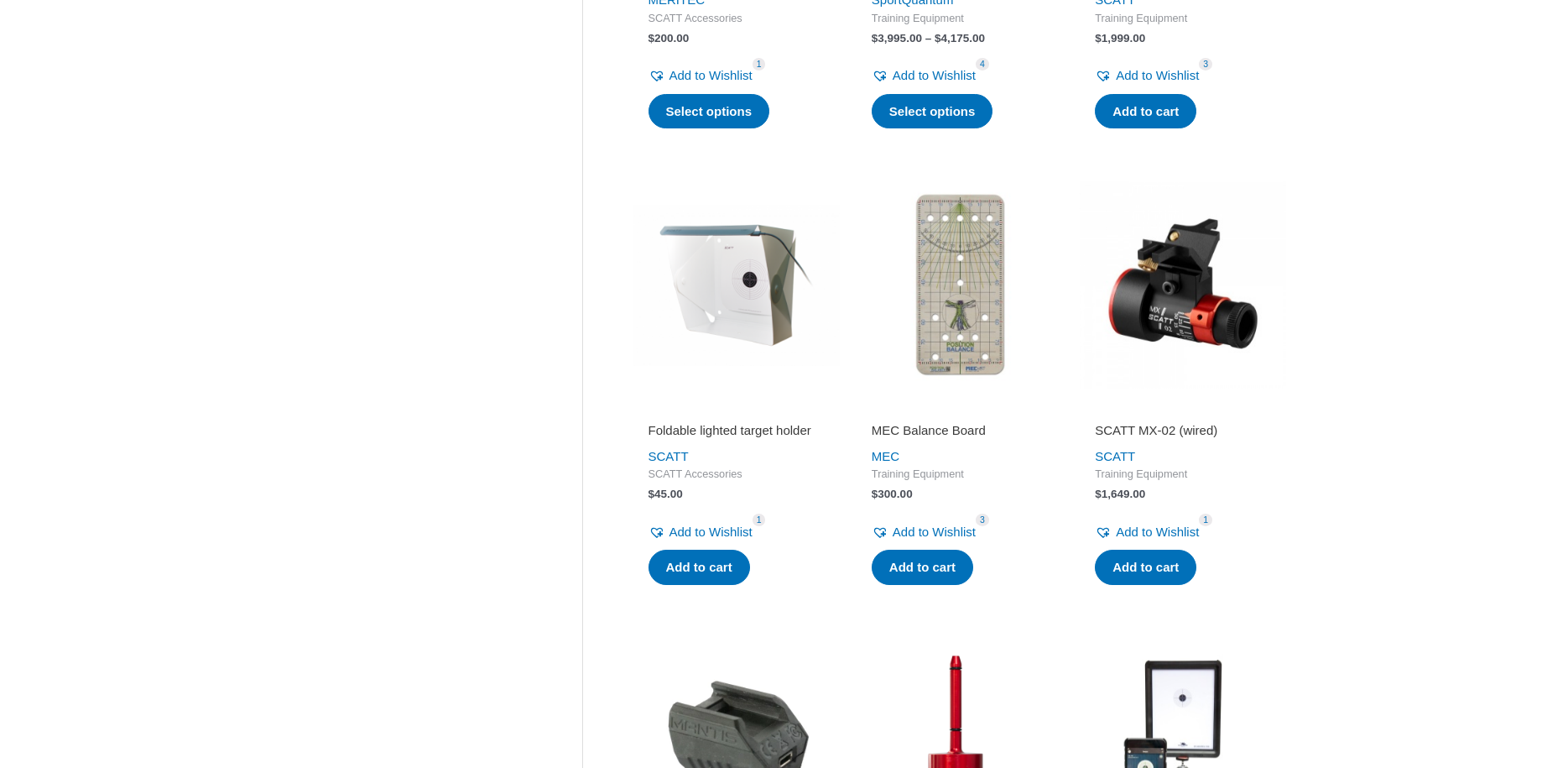
scroll to position [771, 0]
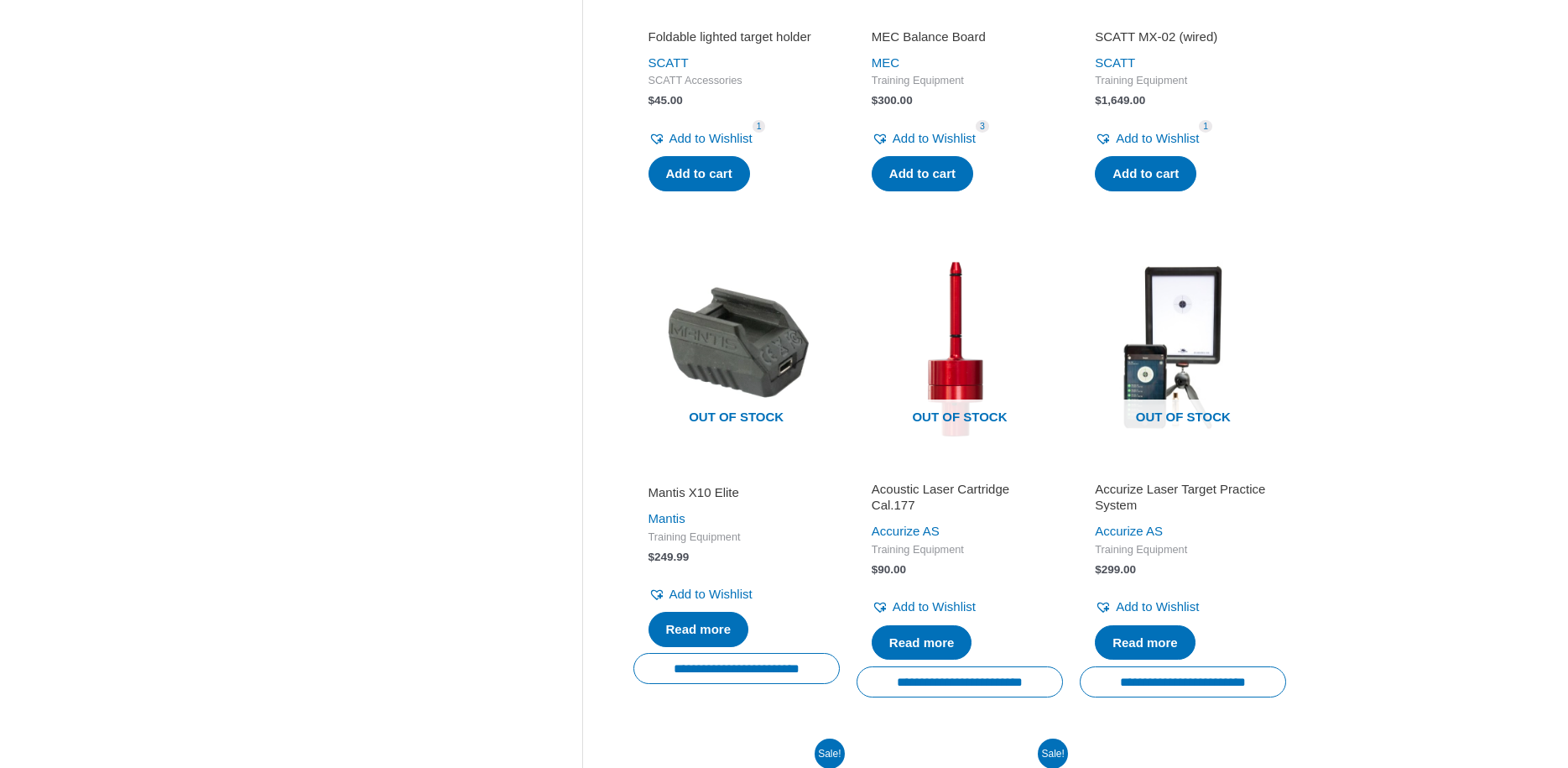
click at [1417, 394] on div "**********" at bounding box center [784, 422] width 1568 height 2750
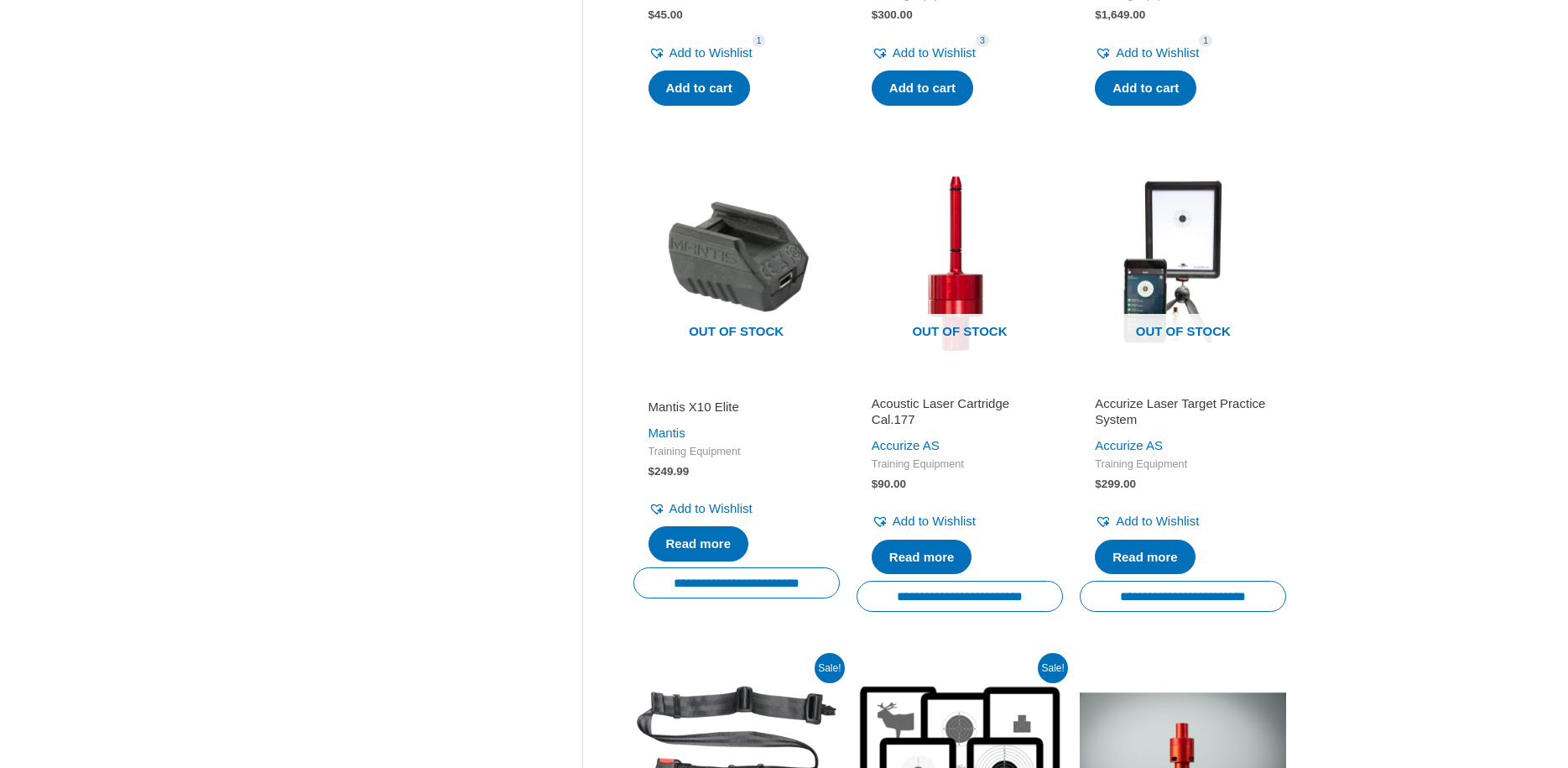
scroll to position [1541, 0]
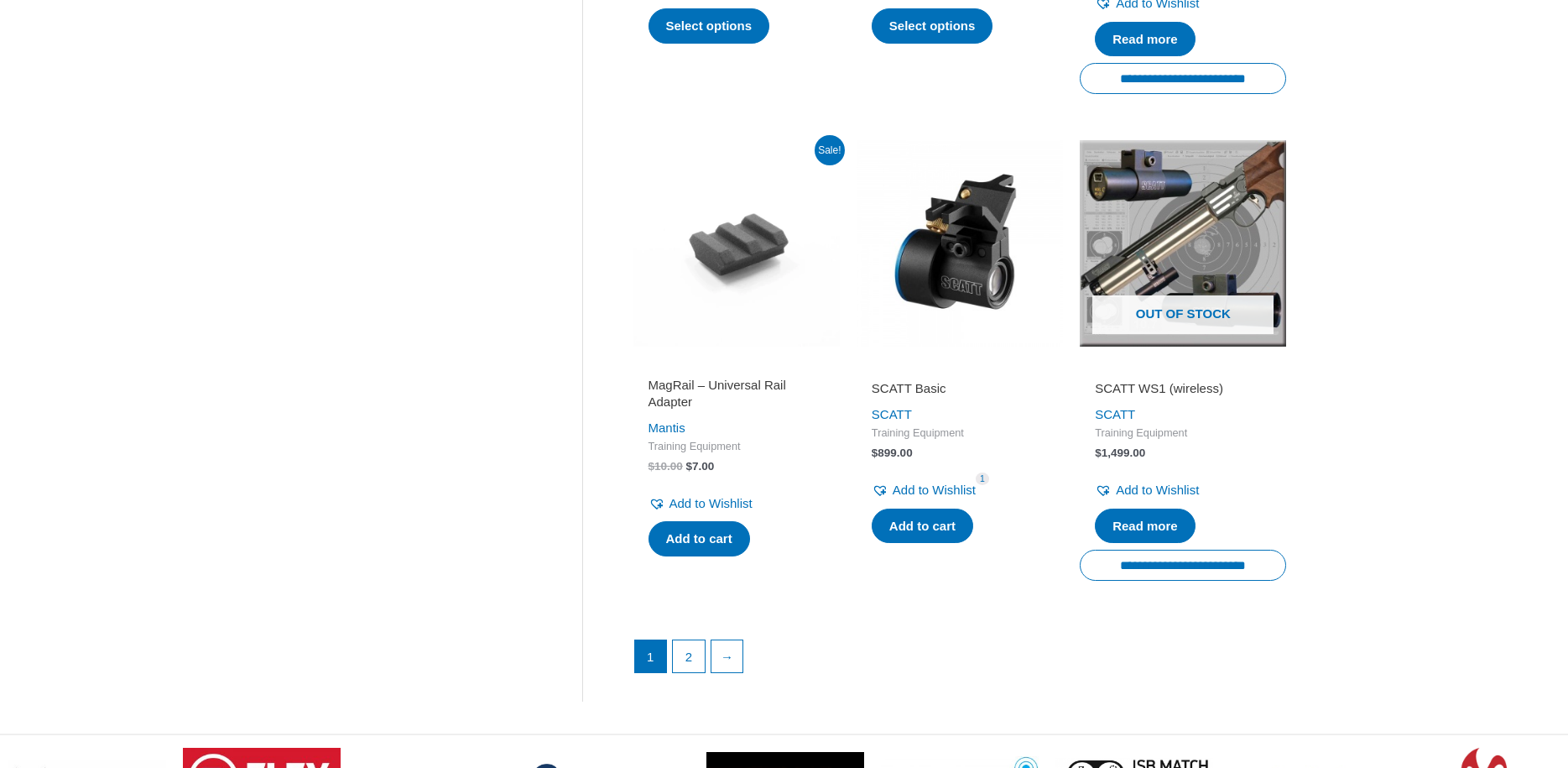
scroll to position [2397, 0]
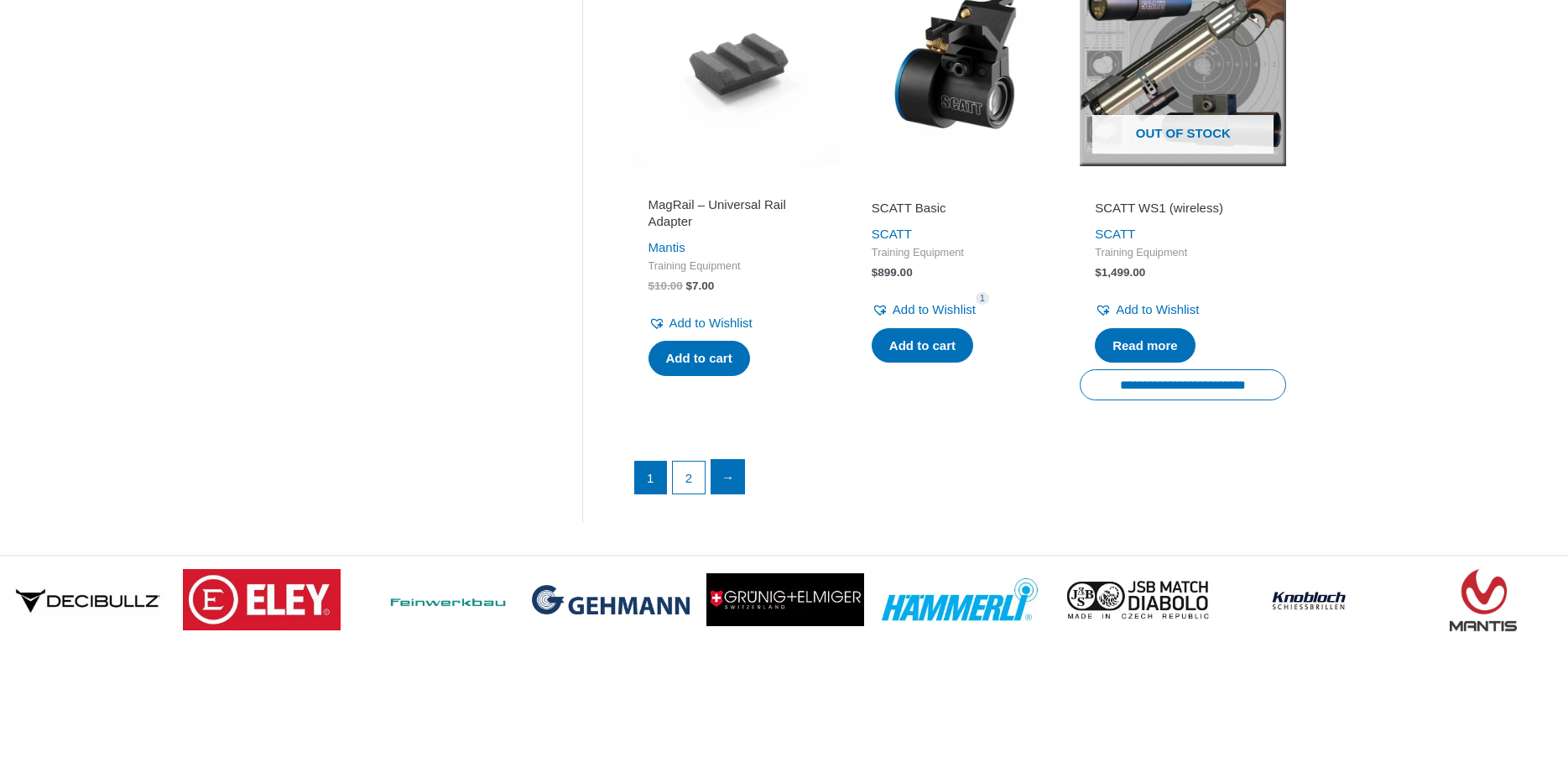
click at [734, 493] on link "→" at bounding box center [728, 477] width 33 height 33
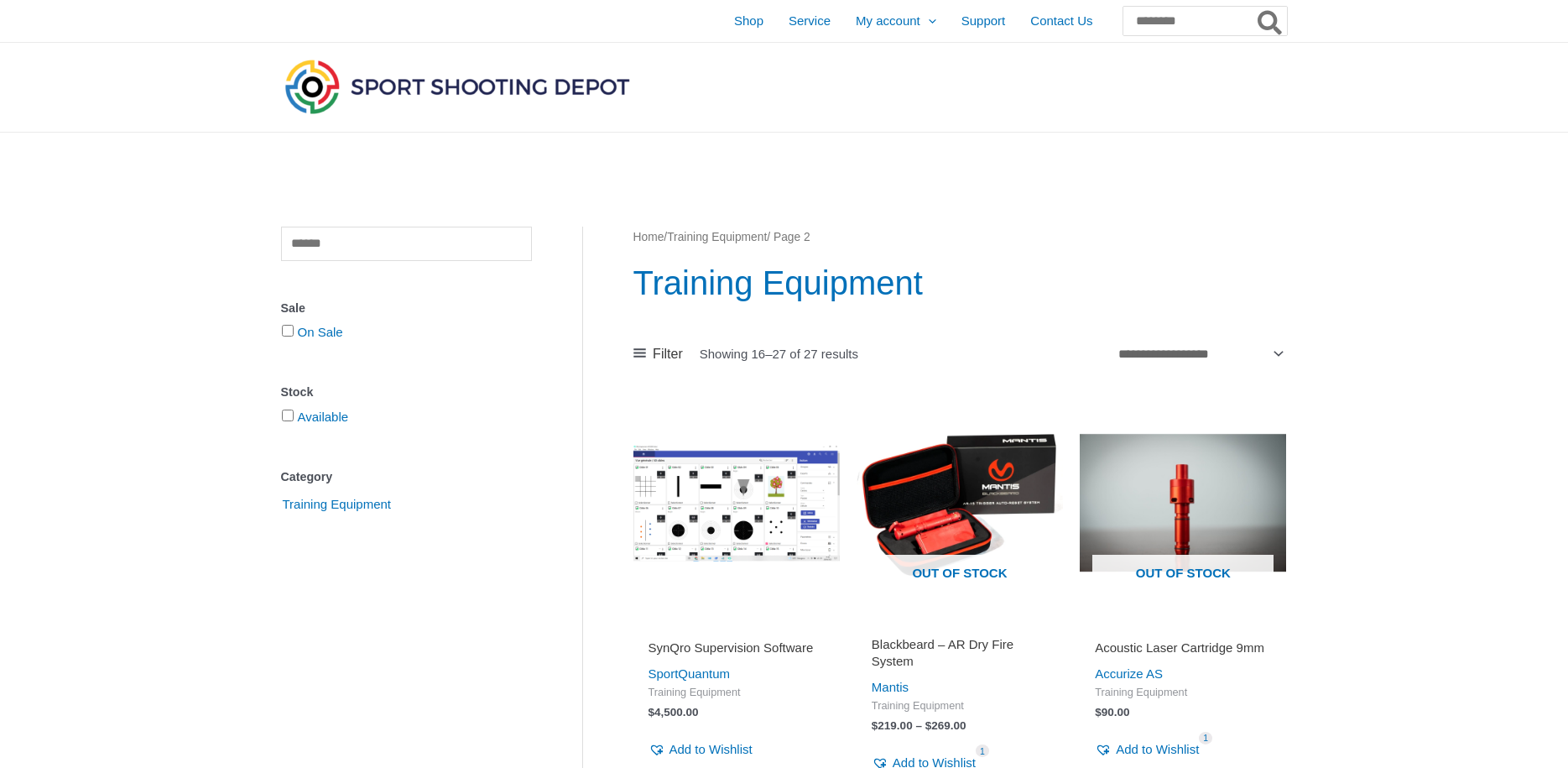
click at [741, 528] on img at bounding box center [736, 502] width 206 height 206
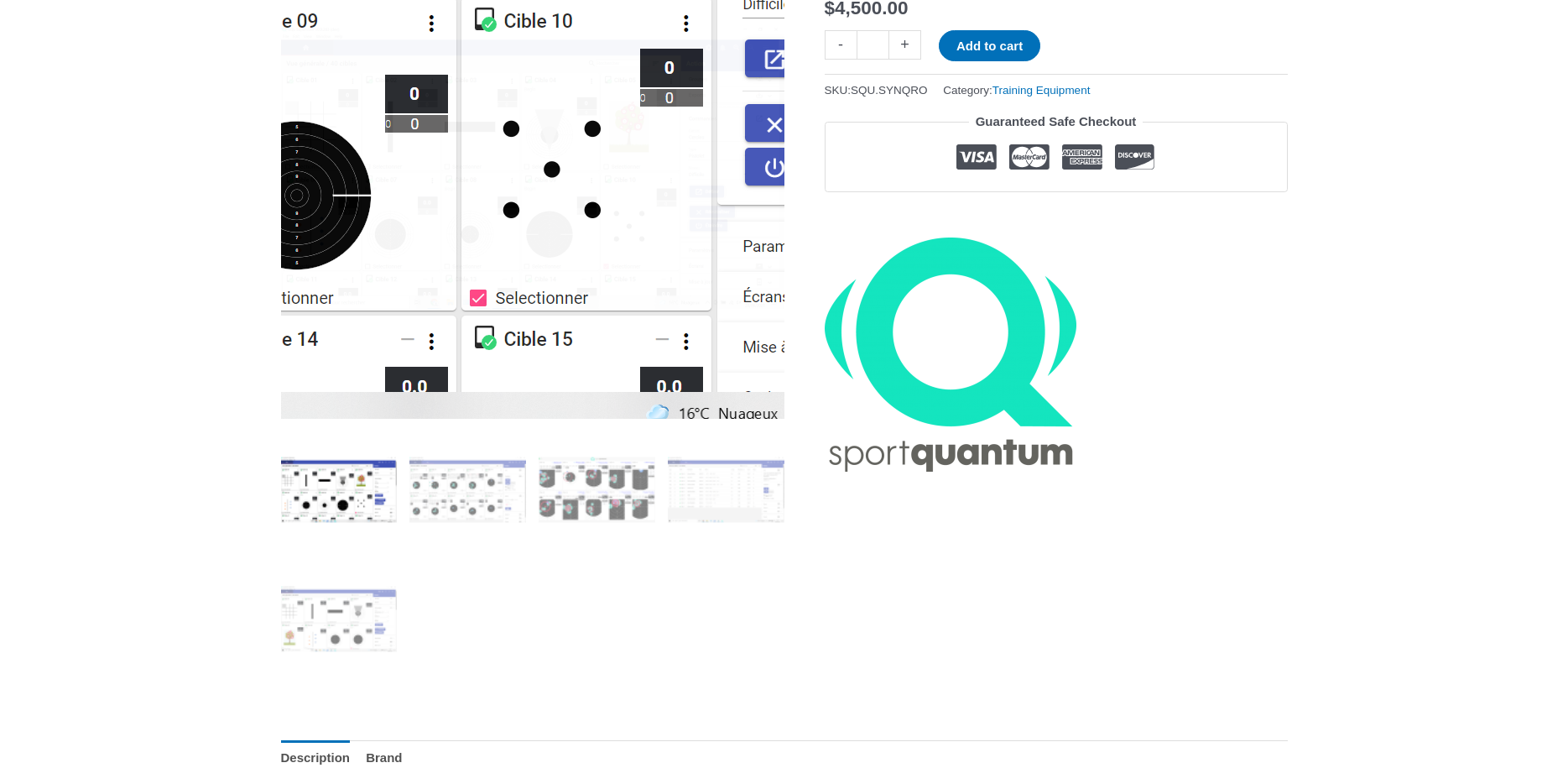
scroll to position [342, 0]
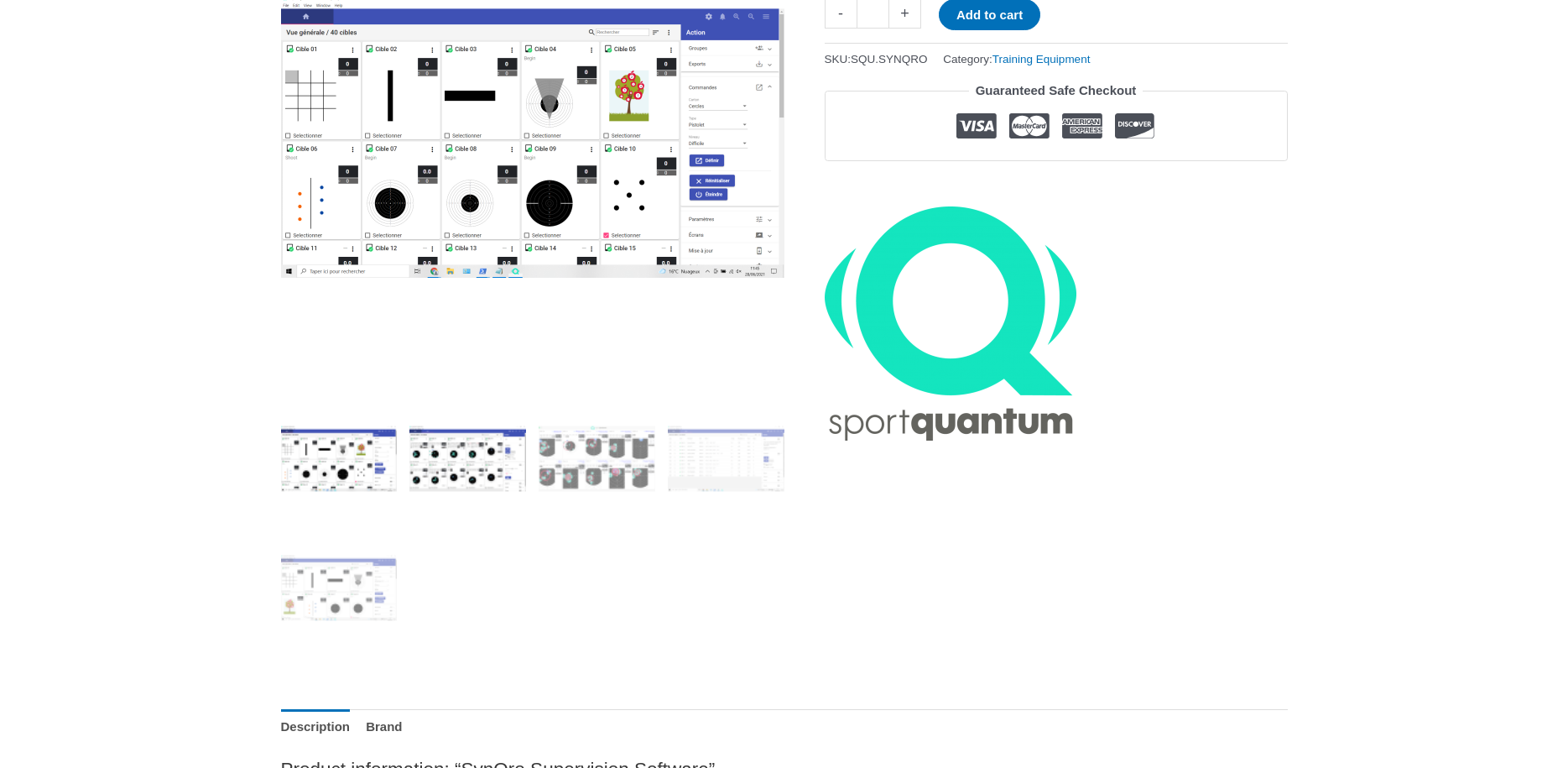
click at [454, 480] on img at bounding box center [468, 459] width 117 height 117
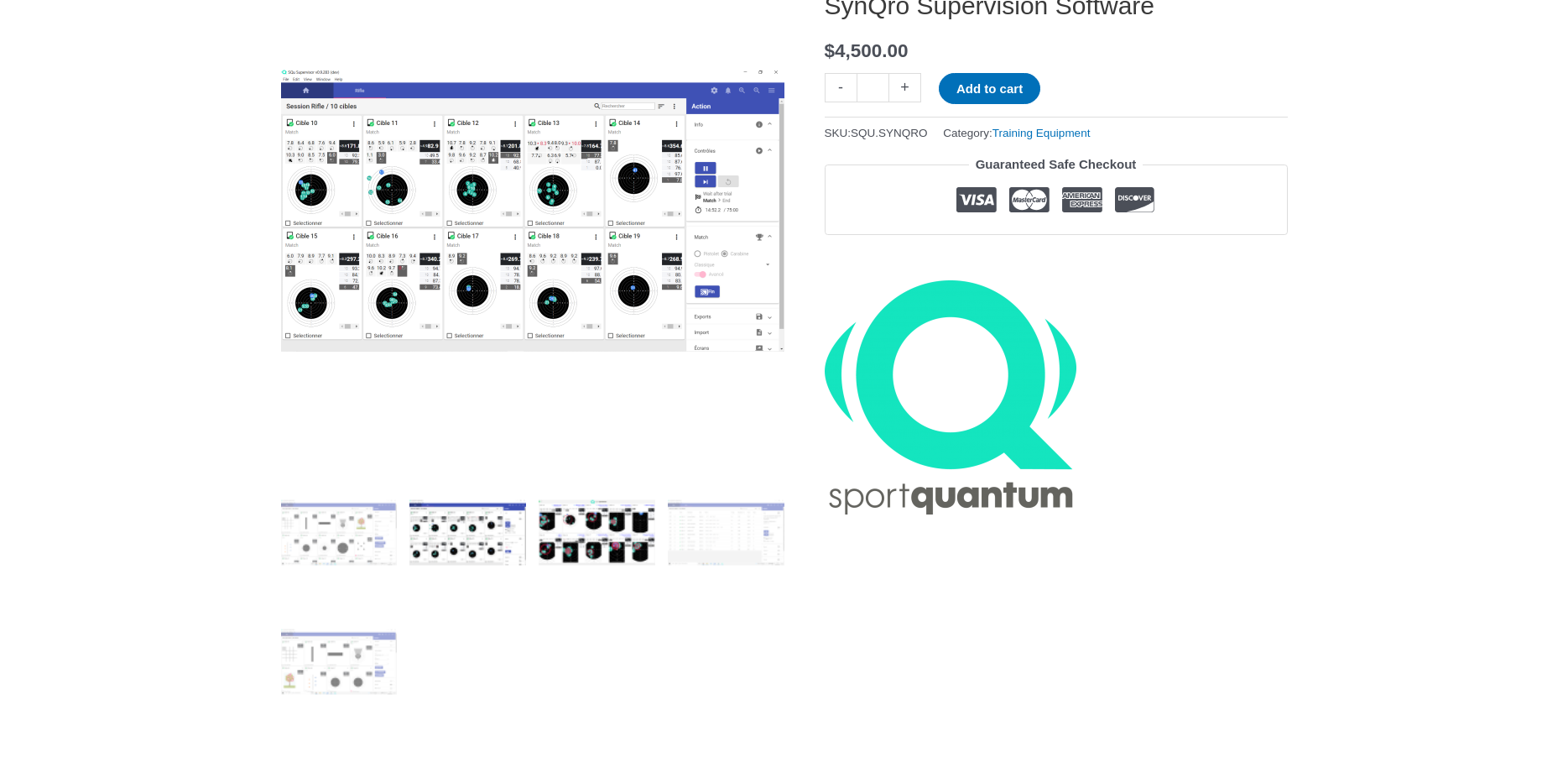
scroll to position [171, 0]
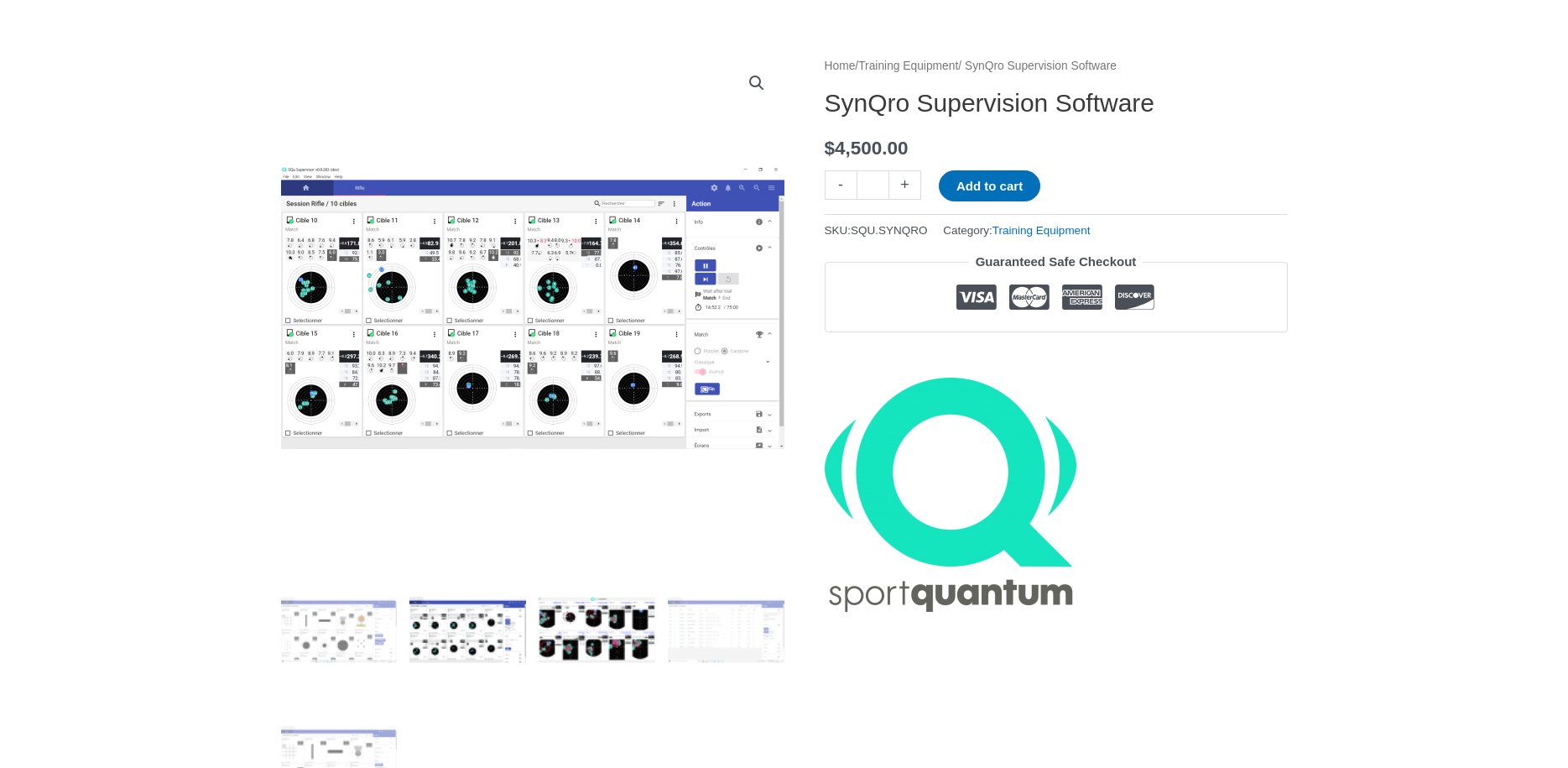
click at [614, 618] on img at bounding box center [597, 630] width 117 height 117
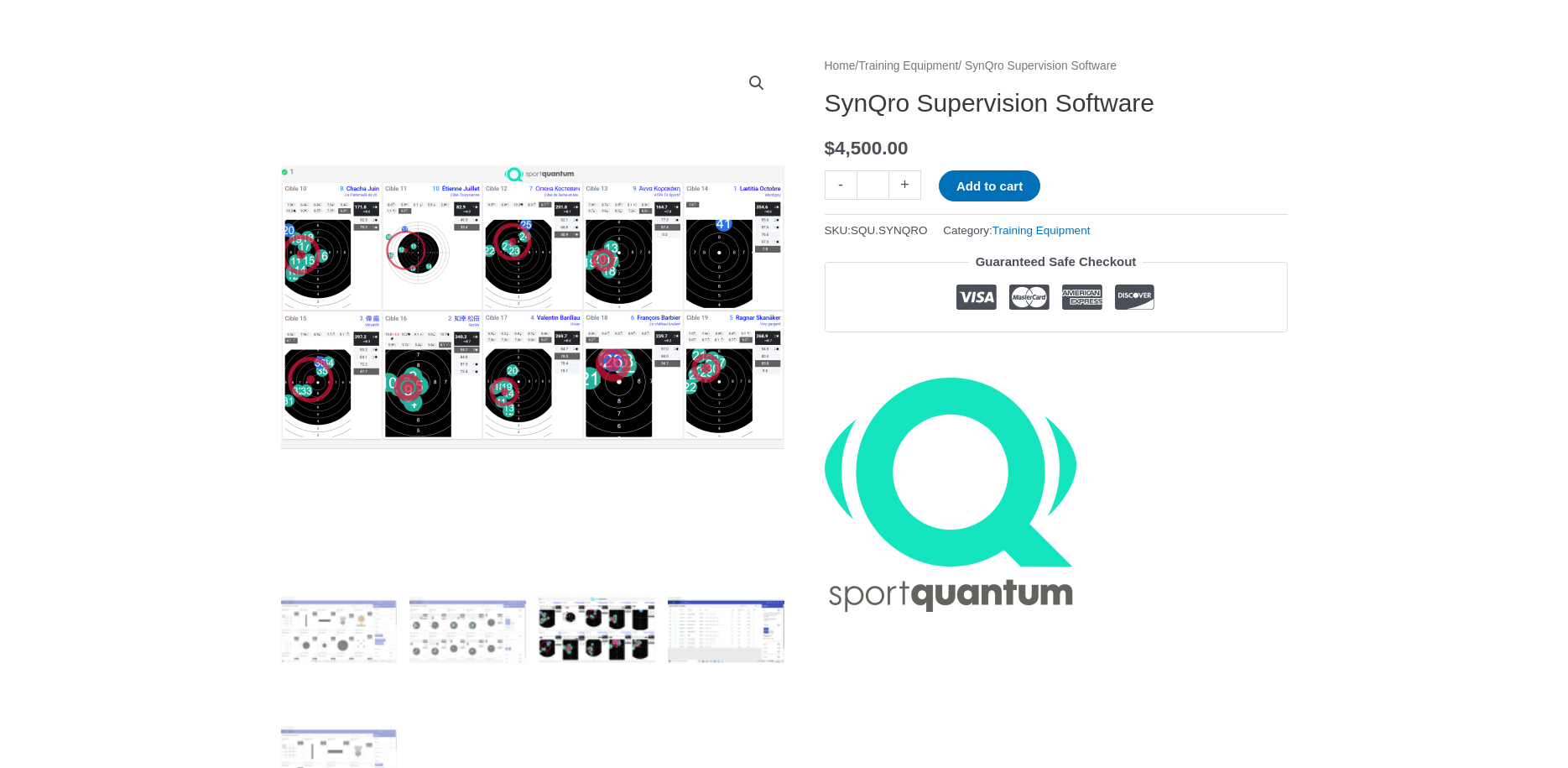
click at [735, 635] on img at bounding box center [726, 630] width 117 height 117
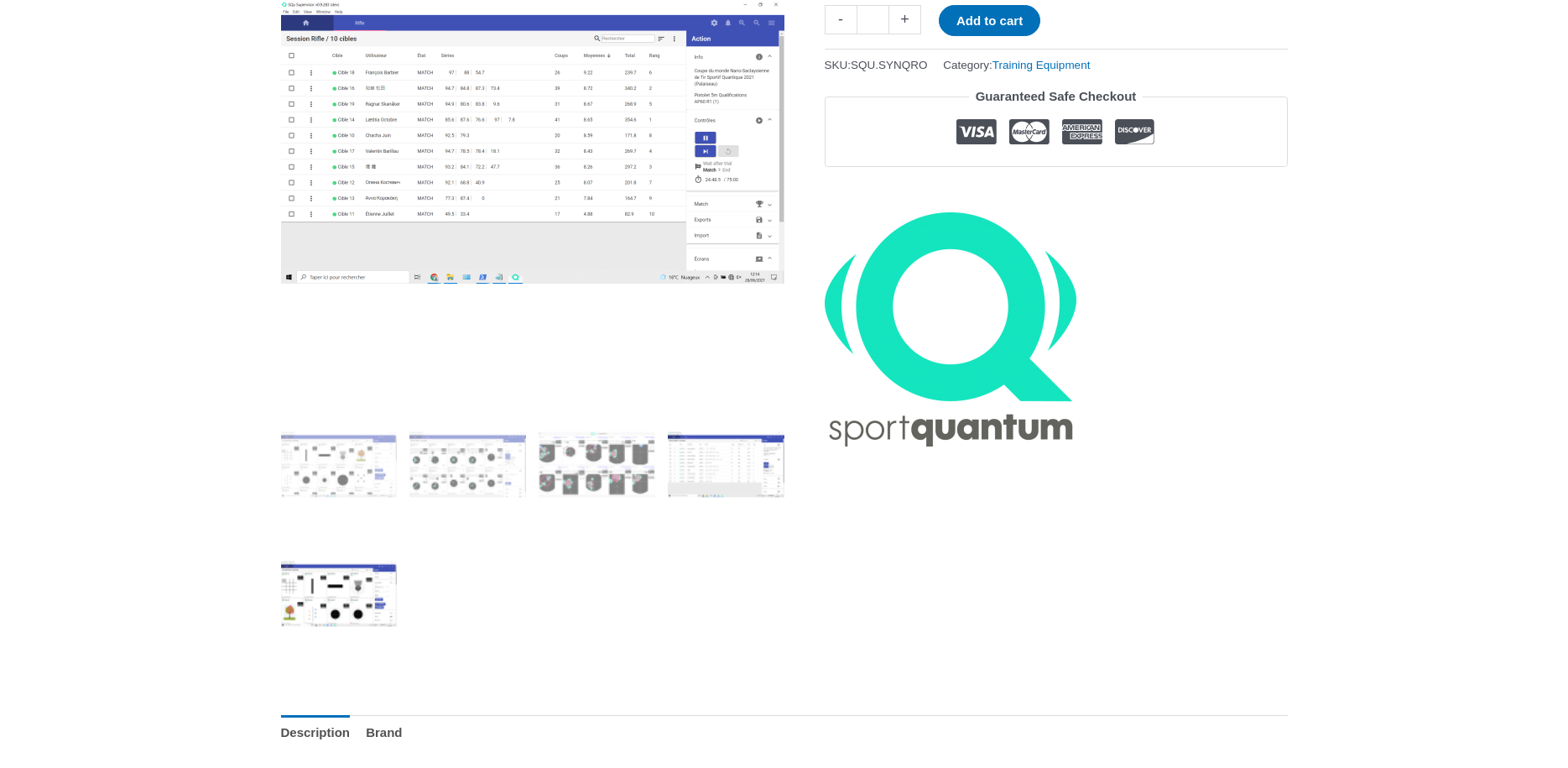
scroll to position [342, 0]
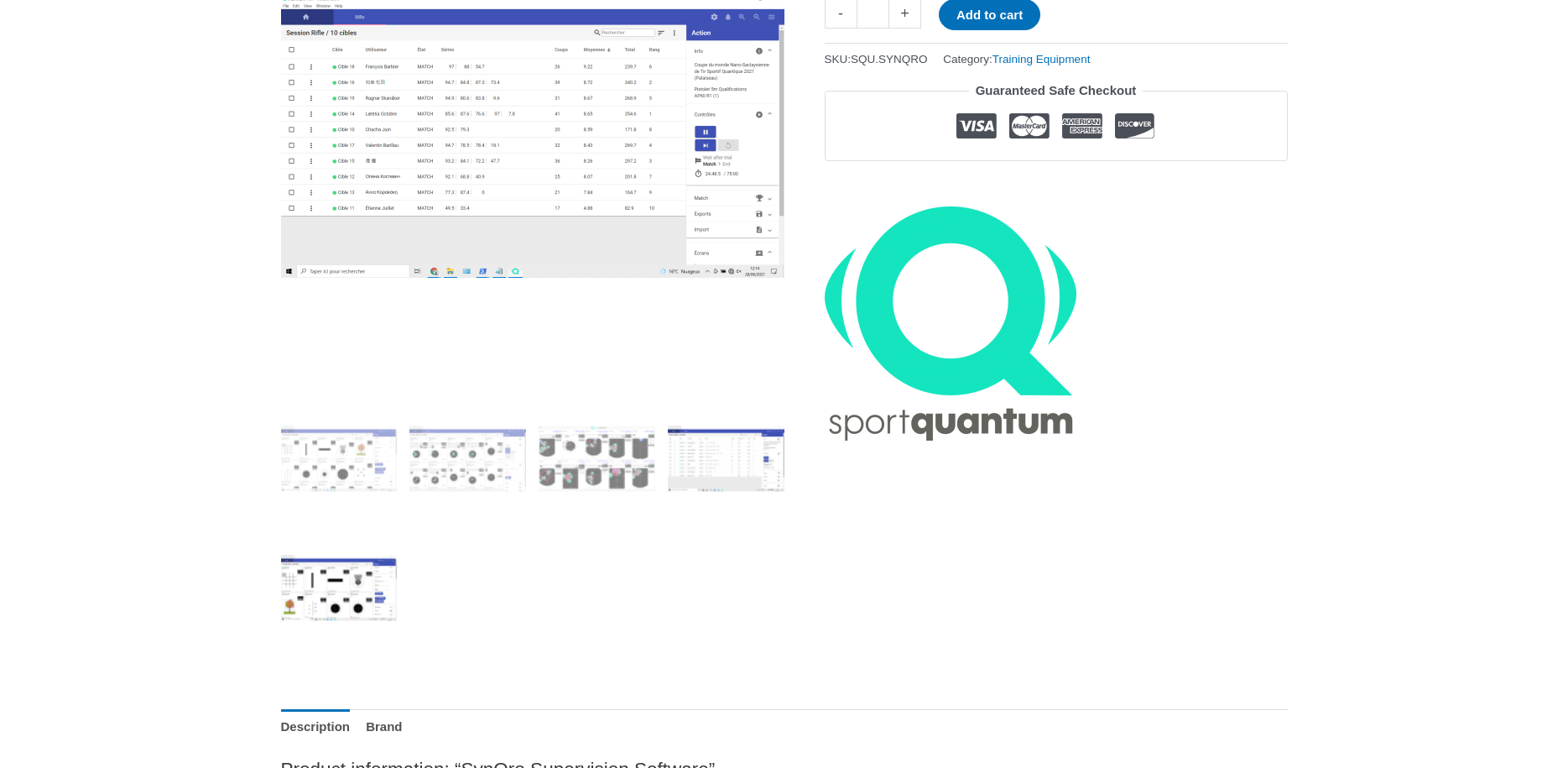
click at [319, 572] on img at bounding box center [340, 588] width 117 height 117
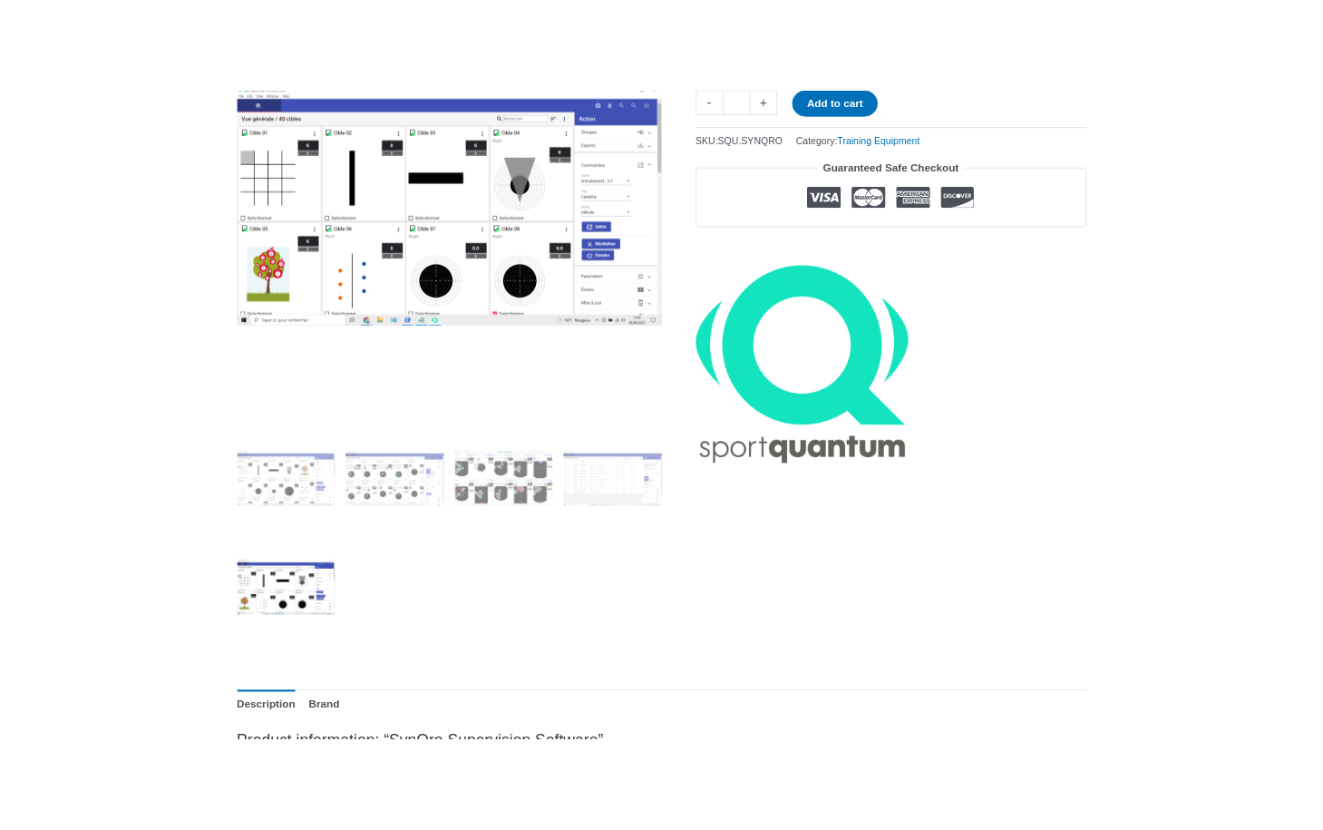
scroll to position [0, 0]
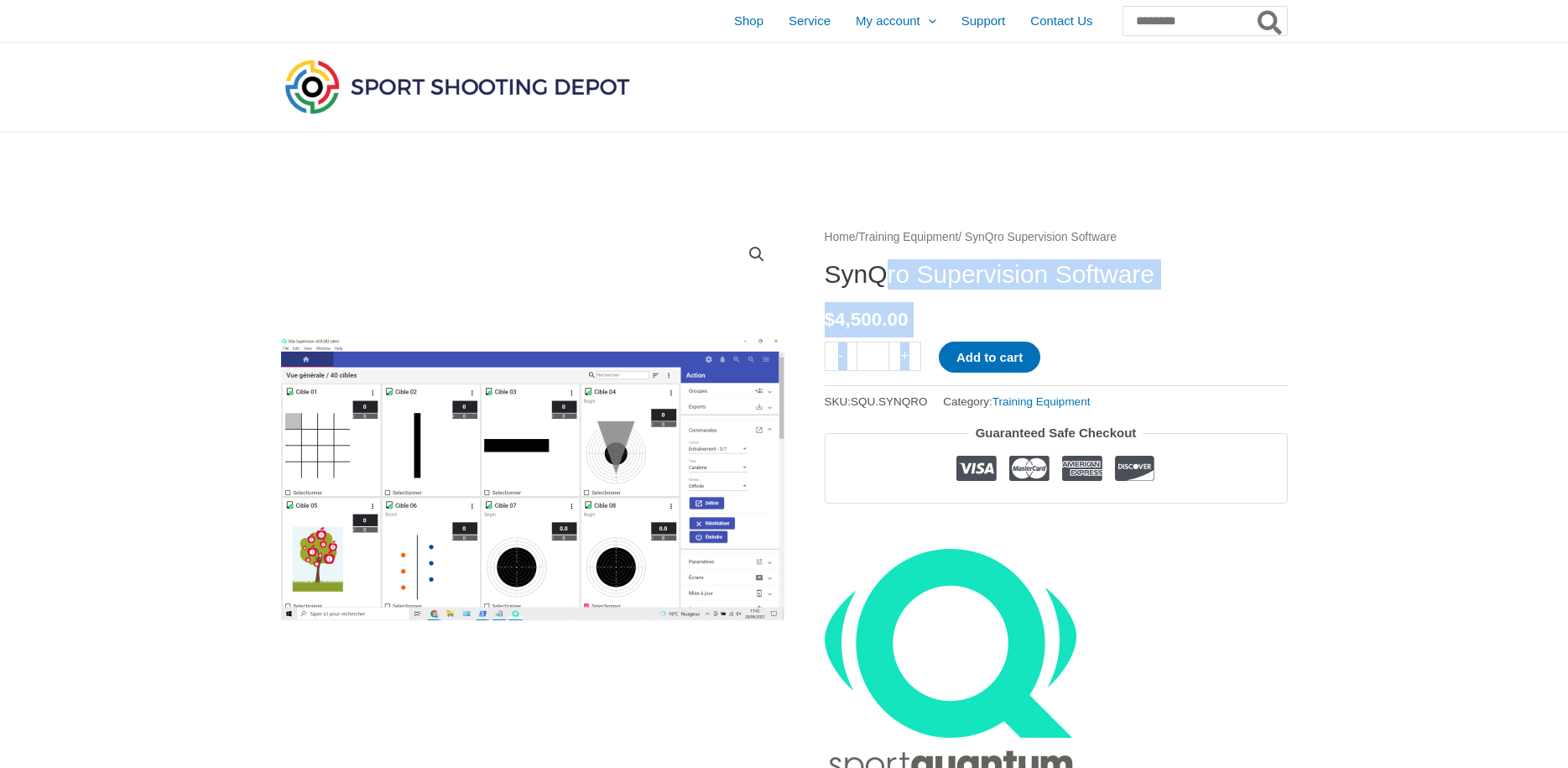
drag, startPoint x: 813, startPoint y: 269, endPoint x: 885, endPoint y: 273, distance: 72.1
click at [912, 293] on div "Home / Training Equipment / SynQro Supervision Software SynQro Supervision Soft…" at bounding box center [1056, 504] width 463 height 556
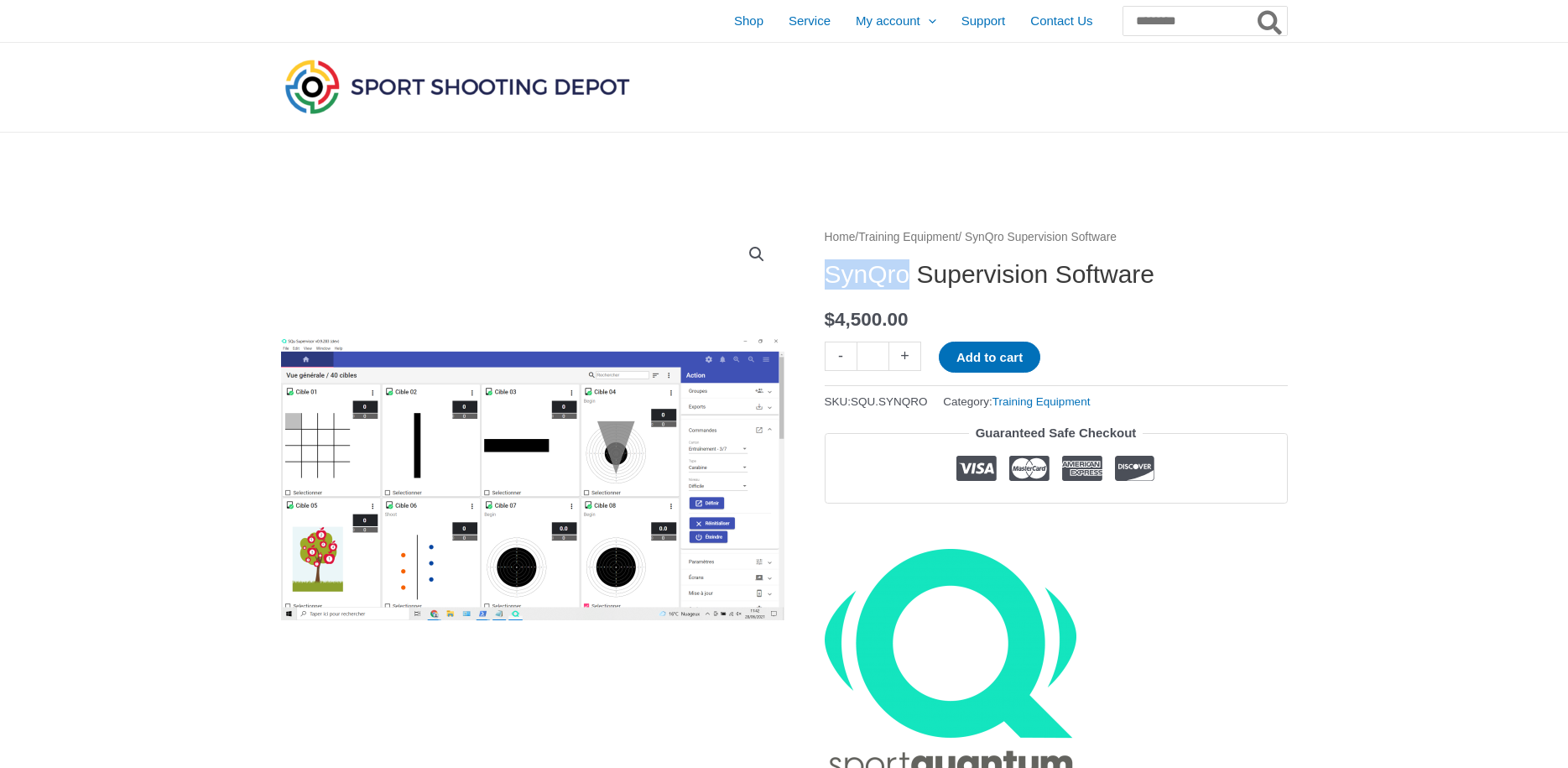
drag, startPoint x: 913, startPoint y: 279, endPoint x: 825, endPoint y: 279, distance: 88.0
click at [825, 279] on h1 "SynQro Supervision Software" at bounding box center [1056, 274] width 463 height 31
